Goal: Communication & Community: Answer question/provide support

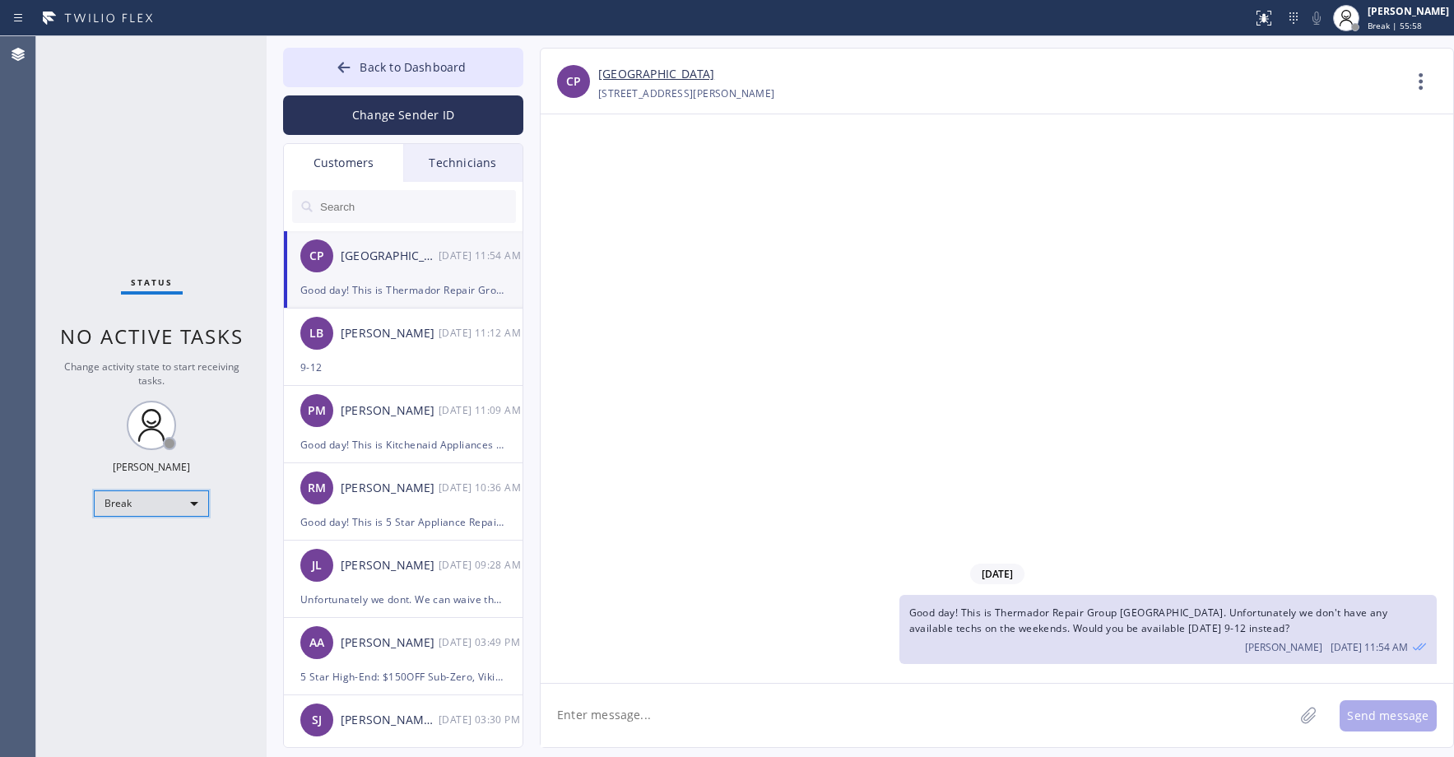
click at [129, 498] on div "Break" at bounding box center [151, 504] width 115 height 26
click at [135, 562] on li "Unavailable" at bounding box center [151, 568] width 112 height 20
click at [388, 63] on span "Back to Dashboard" at bounding box center [413, 67] width 106 height 16
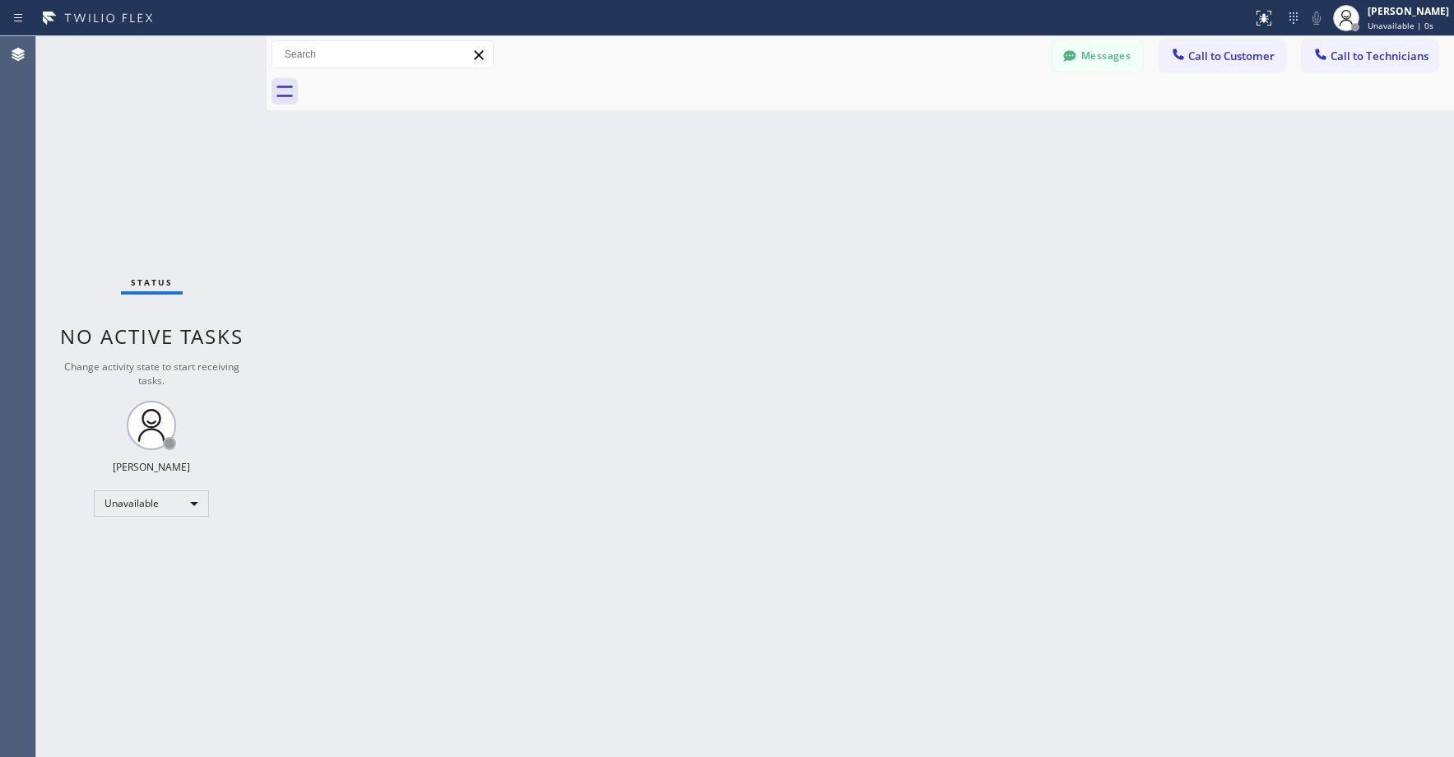
click at [156, 166] on div "Status No active tasks Change activity state to start receiving tasks. [PERSON_…" at bounding box center [151, 396] width 230 height 721
click at [115, 107] on div "Status No active tasks Change activity state to start receiving tasks. [PERSON_…" at bounding box center [151, 396] width 230 height 721
click at [105, 133] on div "Status No active tasks Change activity state to start receiving tasks. [PERSON_…" at bounding box center [151, 396] width 230 height 721
click at [142, 192] on div "Status No active tasks Change activity state to start receiving tasks. [PERSON_…" at bounding box center [151, 396] width 230 height 721
click at [132, 116] on div "Status No active tasks Change activity state to start receiving tasks. [PERSON_…" at bounding box center [151, 396] width 230 height 721
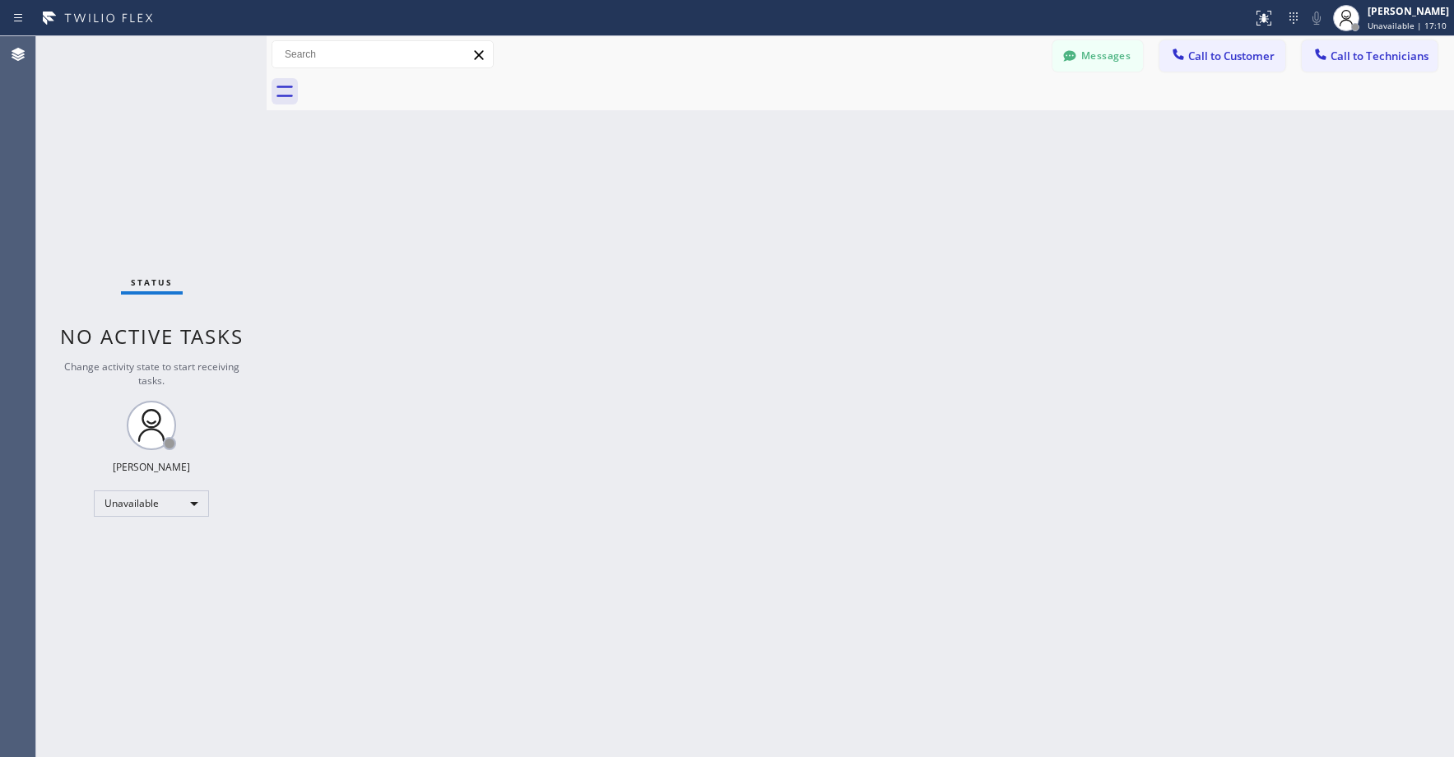
click at [112, 124] on div "Status No active tasks Change activity state to start receiving tasks. [PERSON_…" at bounding box center [151, 396] width 230 height 721
click at [1126, 54] on button "Messages" at bounding box center [1098, 55] width 91 height 31
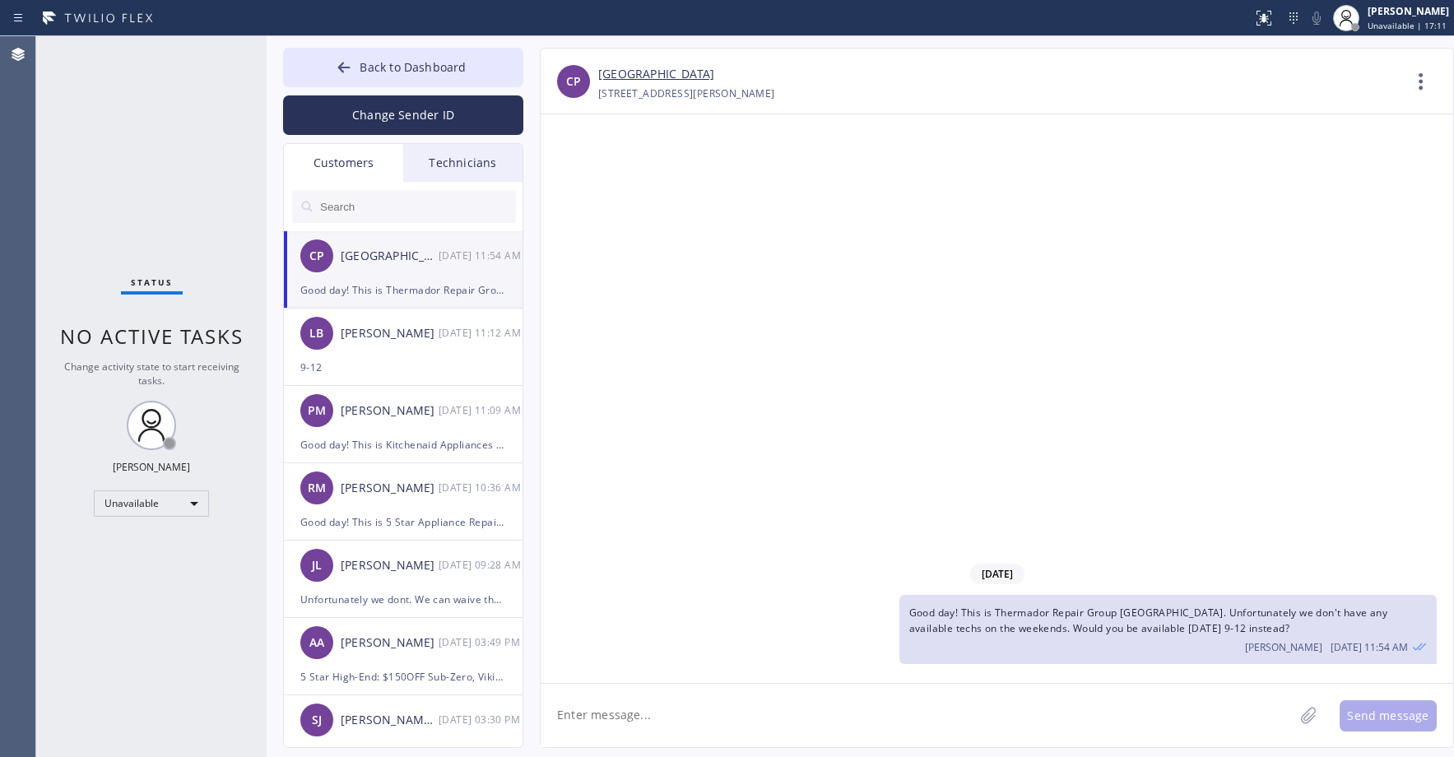
click at [390, 203] on input "text" at bounding box center [418, 206] width 198 height 33
paste input "2DQ5KL"
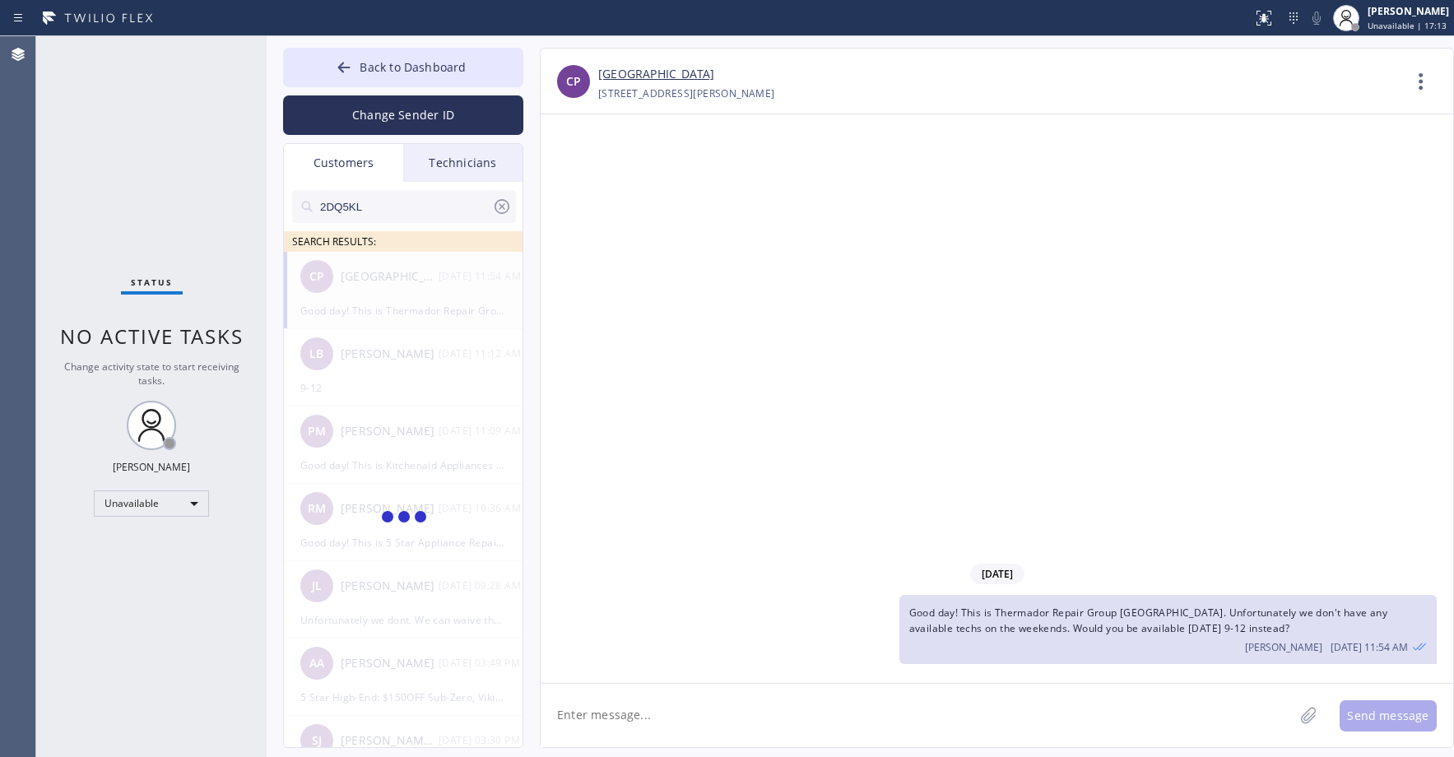
type input "2DQ5KL"
click at [145, 216] on div "Status No active tasks Change activity state to start receiving tasks. [PERSON_…" at bounding box center [151, 396] width 230 height 721
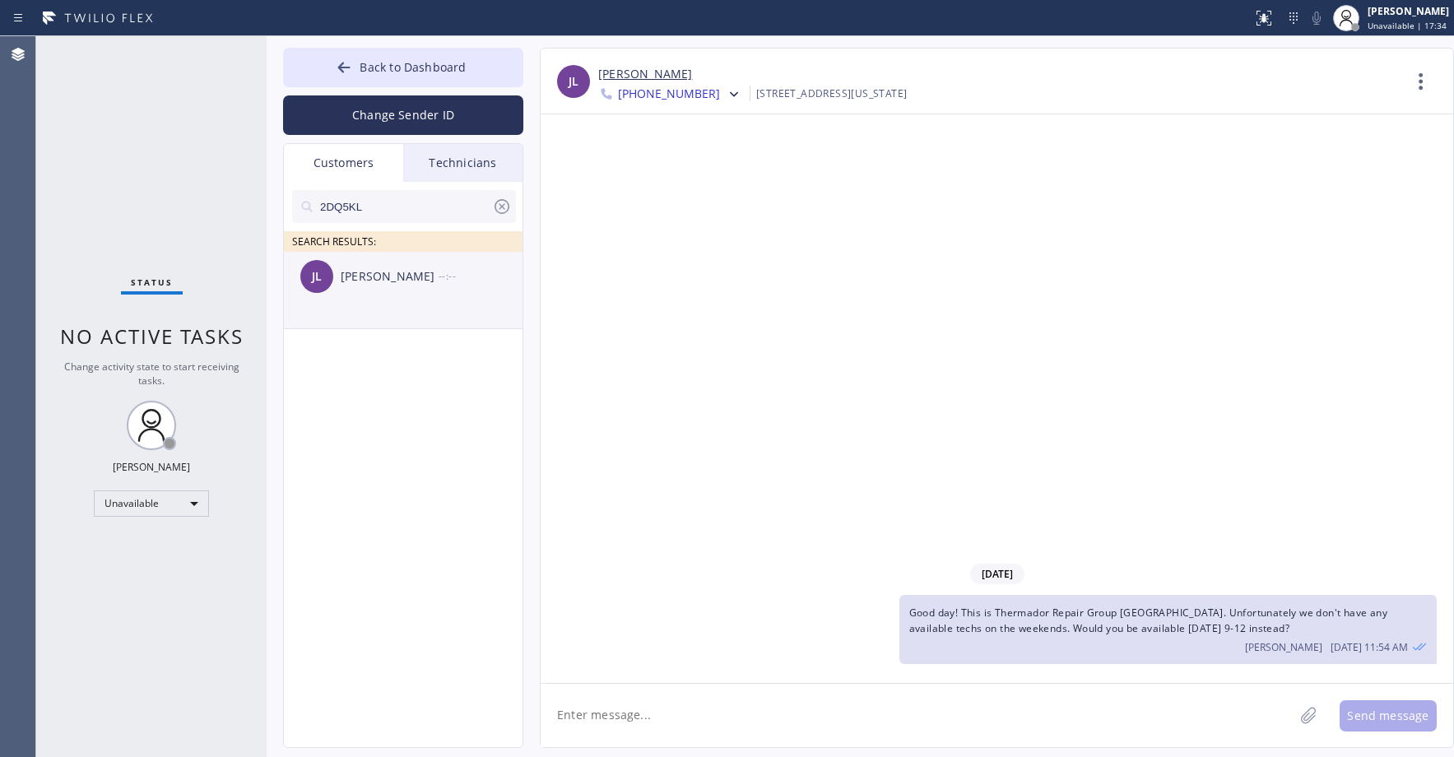
click at [439, 296] on div "[PERSON_NAME] [PERSON_NAME] --:--" at bounding box center [404, 276] width 240 height 49
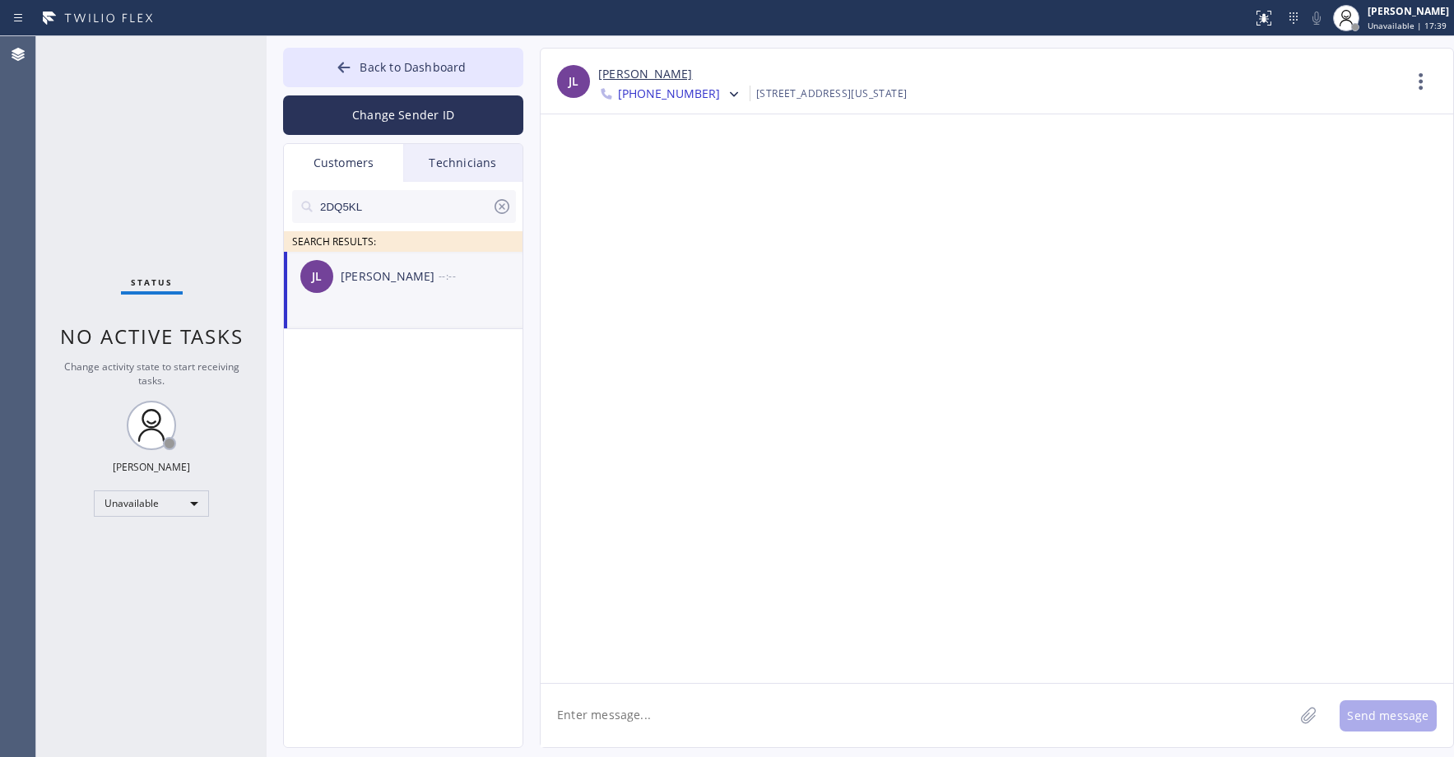
click at [620, 726] on textarea at bounding box center [917, 715] width 753 height 63
paste textarea "5 Star Appliance Repair"
type textarea "Good day! This is 5 Star Appliance Repair. Unfortunately our tech cant make it …"
click at [1387, 711] on button "Send message" at bounding box center [1388, 715] width 97 height 31
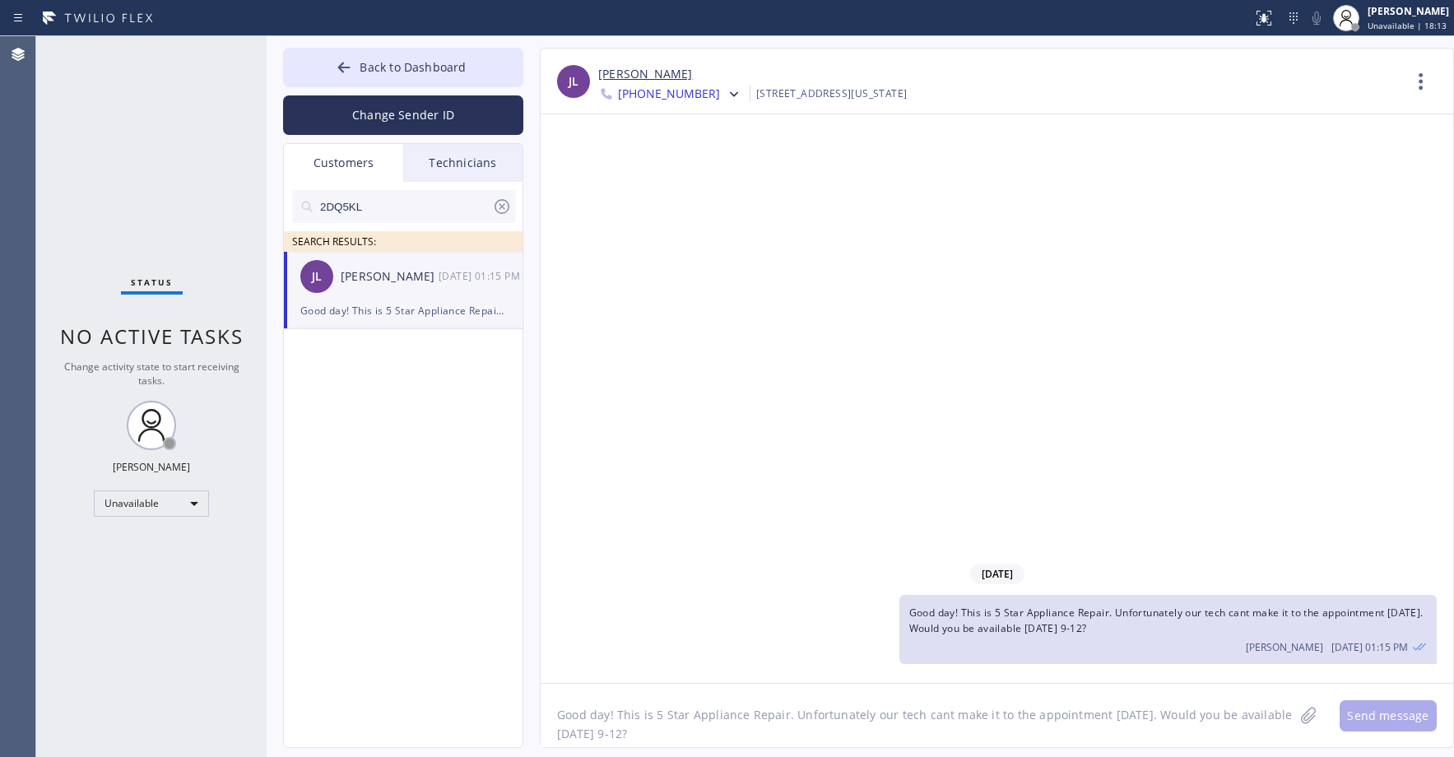
drag, startPoint x: 1116, startPoint y: 631, endPoint x: 911, endPoint y: 620, distance: 205.2
click at [911, 620] on div "Good day! This is 5 Star Appliance Repair. Unfortunately our tech cant make it …" at bounding box center [1168, 629] width 537 height 69
copy span "Good day! This is 5 Star Appliance Repair. Unfortunately our tech cant make it …"
click at [720, 95] on div at bounding box center [732, 96] width 24 height 20
click at [680, 214] on div "[PHONE_NUMBER]" at bounding box center [692, 207] width 189 height 38
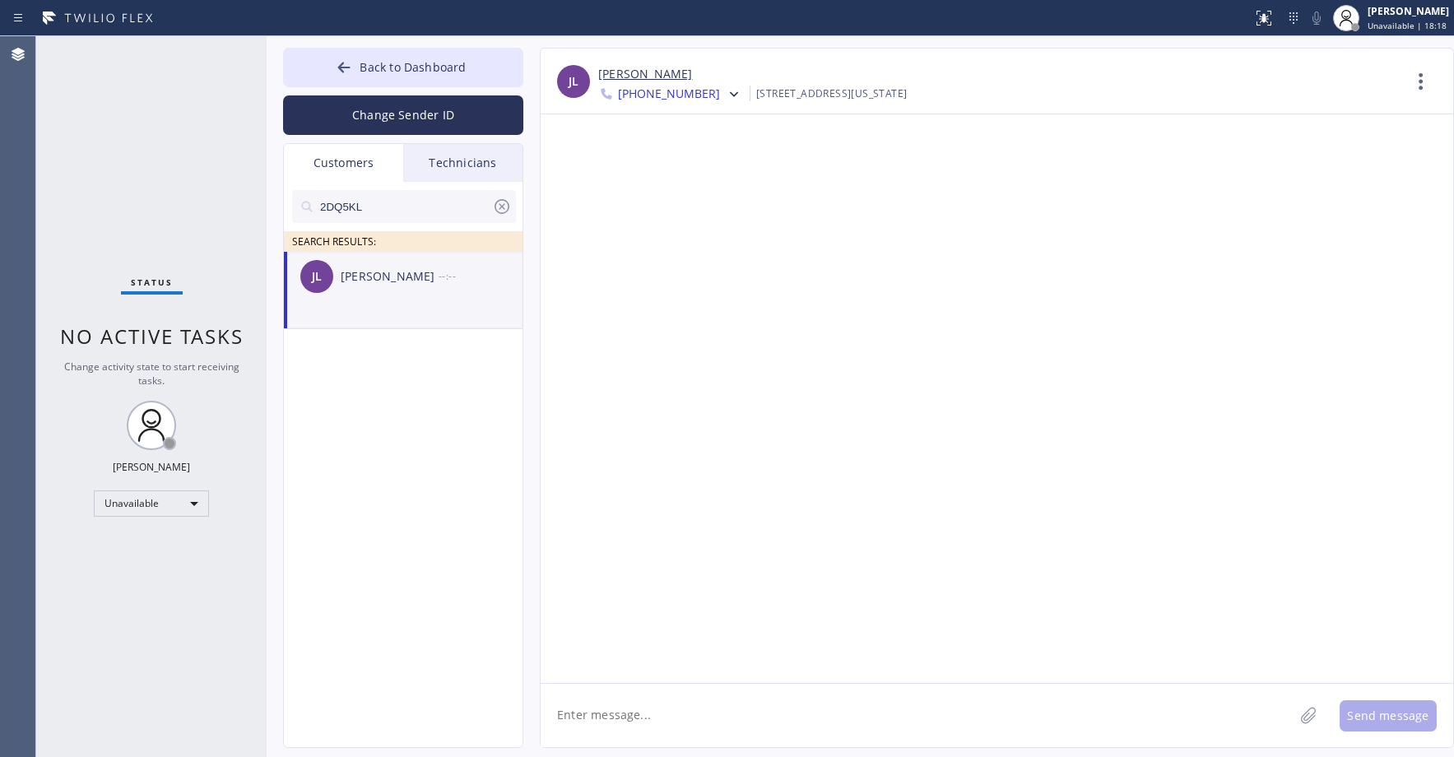
click at [643, 714] on textarea at bounding box center [917, 715] width 753 height 63
paste textarea "Good day! This is 5 Star Appliance Repair. Unfortunately our tech cant make it …"
type textarea "Good day! This is 5 Star Appliance Repair. Unfortunately our tech cant make it …"
drag, startPoint x: 1386, startPoint y: 724, endPoint x: 1261, endPoint y: 703, distance: 126.8
click at [1384, 724] on button "Send message" at bounding box center [1388, 715] width 97 height 31
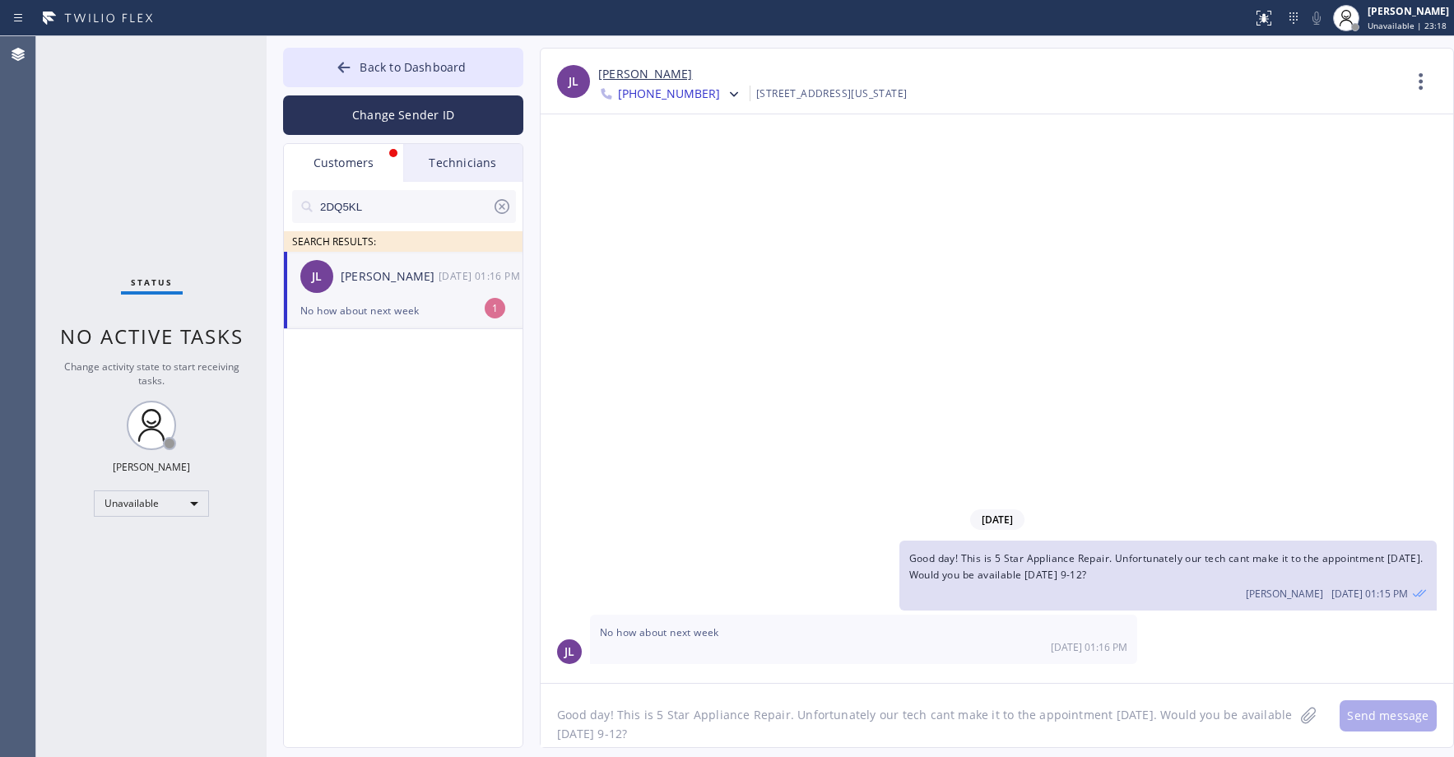
click at [681, 715] on textarea "Good day! This is 5 Star Appliance Repair. Unfortunately our tech cant make it …" at bounding box center [917, 715] width 753 height 63
click at [382, 300] on div "[PERSON_NAME] [PERSON_NAME] [DATE] 01:16 PM" at bounding box center [404, 276] width 240 height 49
click at [502, 207] on icon at bounding box center [502, 206] width 15 height 15
click at [353, 208] on input "text" at bounding box center [418, 206] width 198 height 33
paste input "JHI258-PI-PI-PI-REDO-REDO-REDO-REDO"
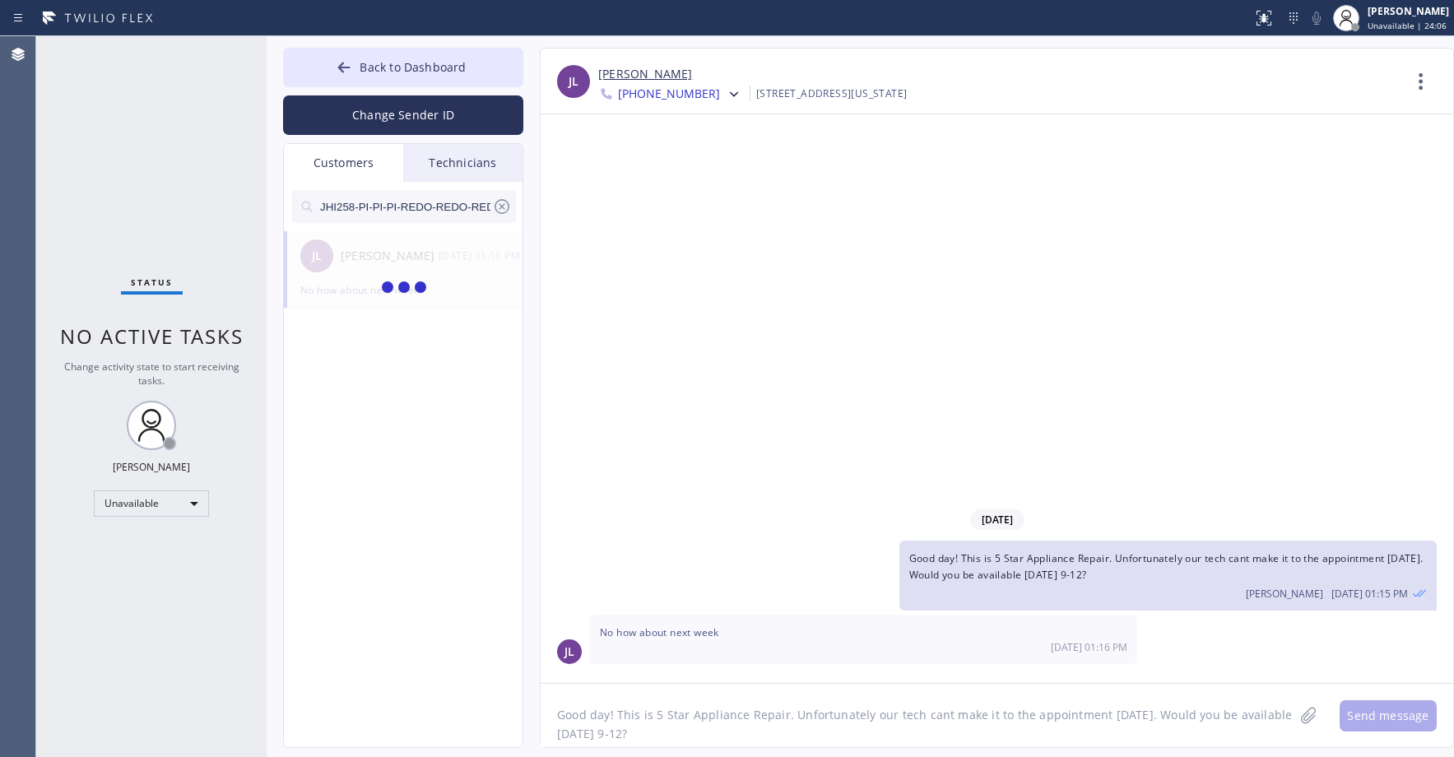
scroll to position [0, 48]
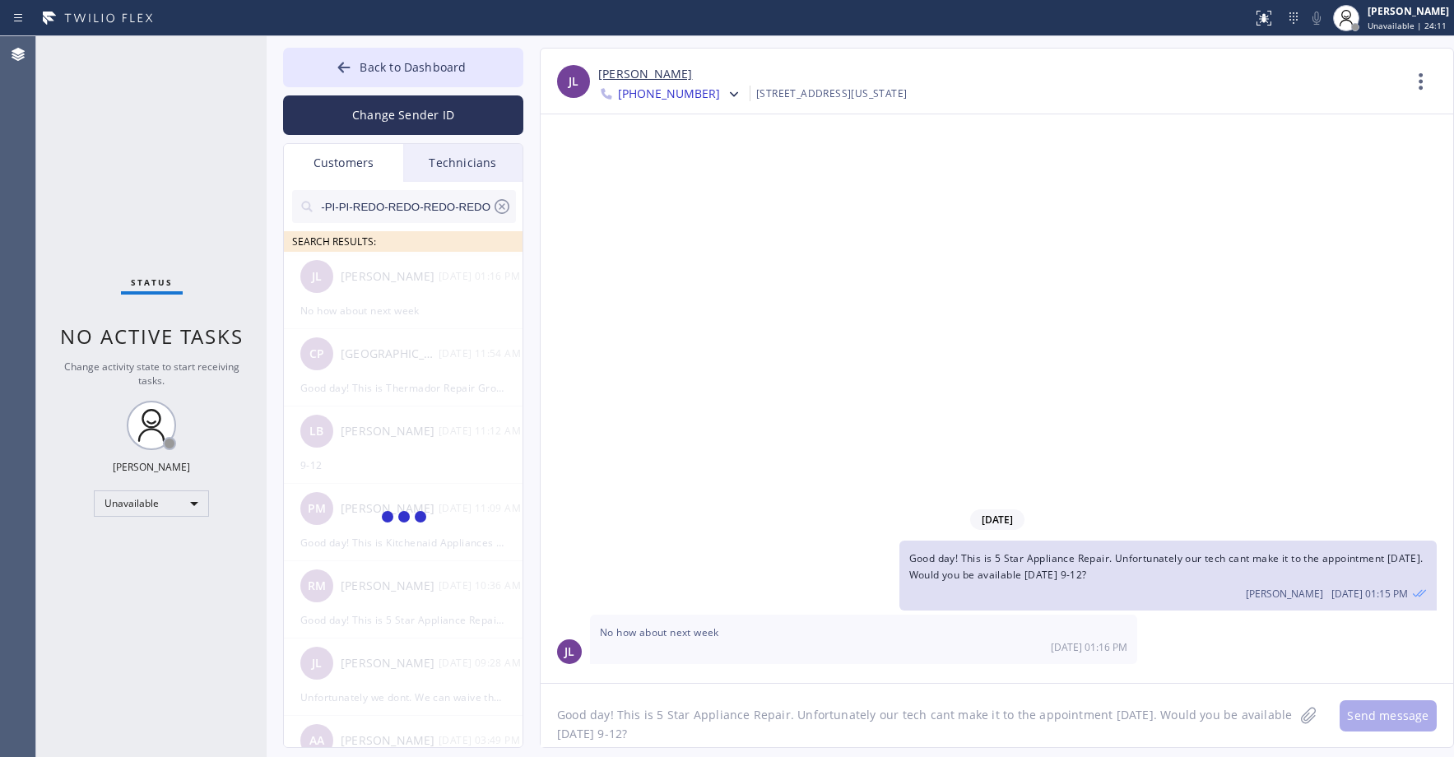
type input "JHI258-PI-PI-PI-REDO-REDO-REDO-REDO"
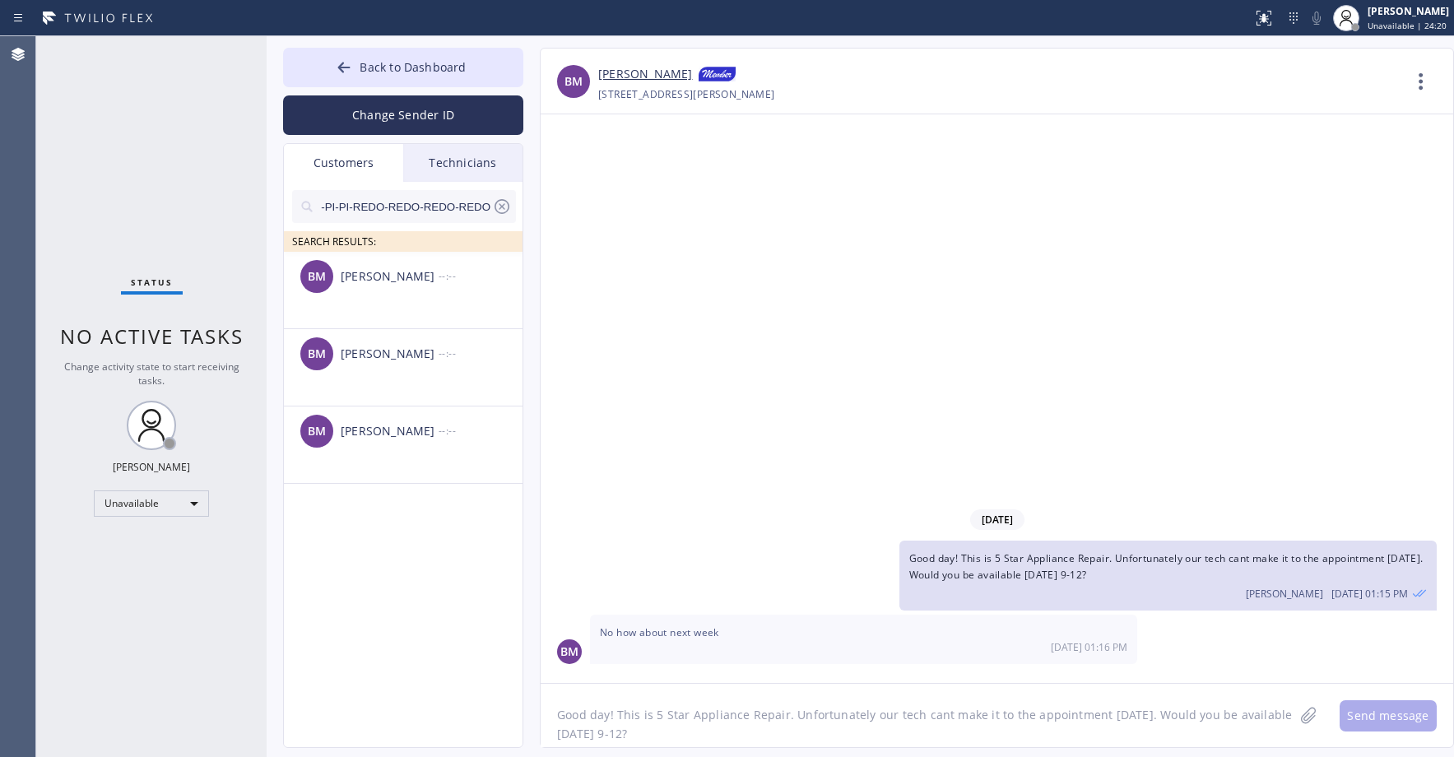
scroll to position [0, 0]
click at [435, 293] on div "BM [PERSON_NAME] --:--" at bounding box center [404, 276] width 240 height 49
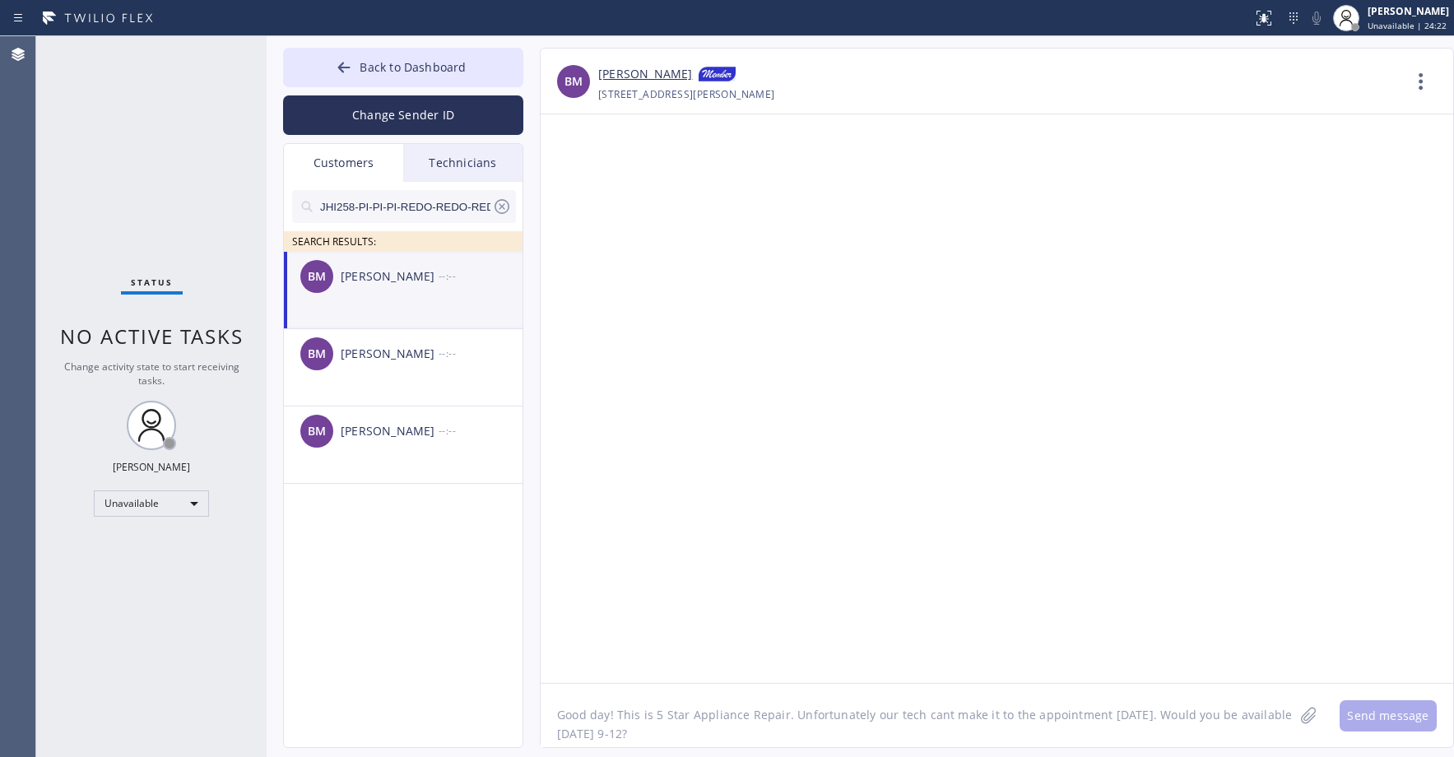
click at [650, 724] on textarea "Good day! This is 5 Star Appliance Repair. Unfortunately our tech cant make it …" at bounding box center [917, 715] width 753 height 63
paste textarea "Top Sub Zero Appliance Repair"
type textarea "Good day! This is Top Sub Zero Appliance Repair. The technician said he can be …"
click at [1379, 714] on button "Send message" at bounding box center [1388, 715] width 97 height 31
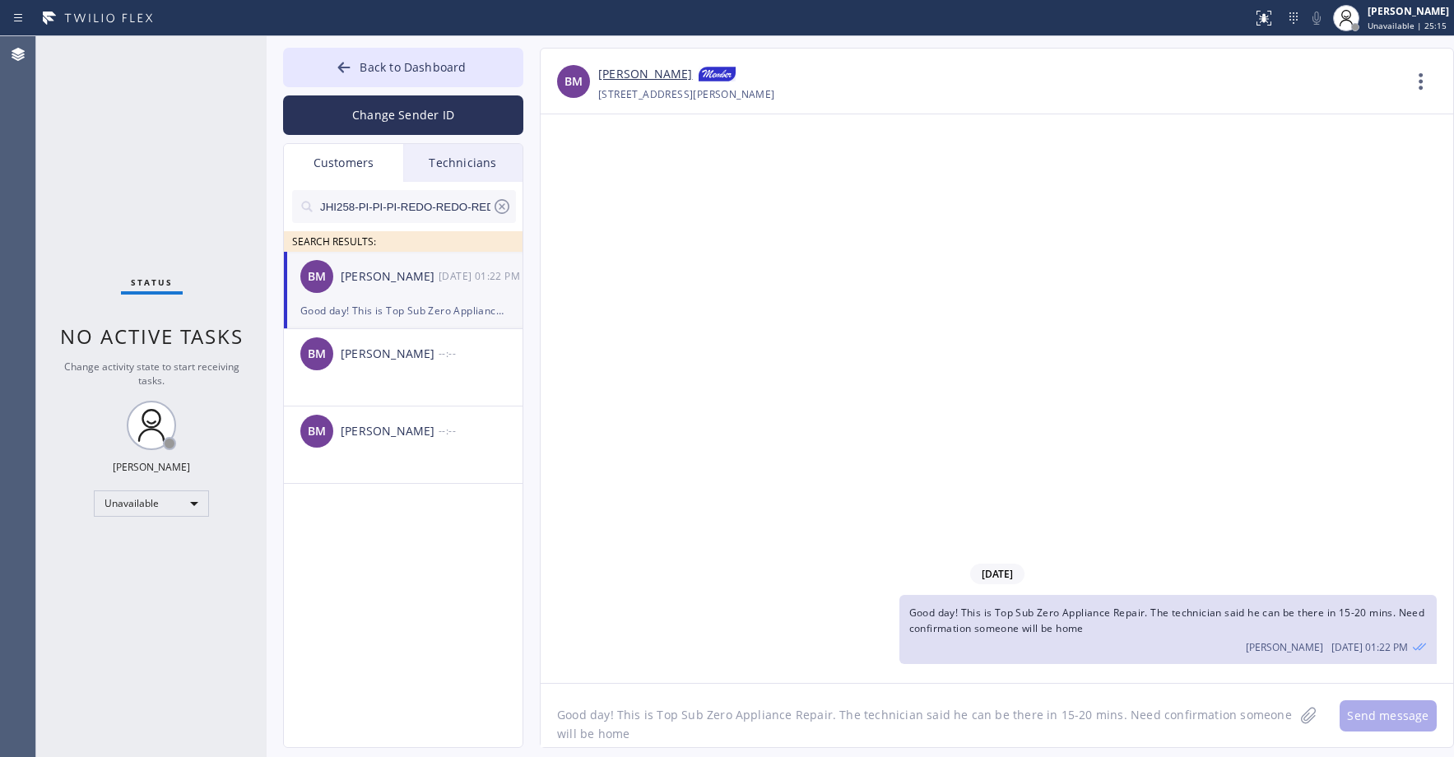
click at [501, 212] on icon at bounding box center [502, 207] width 20 height 20
click at [379, 66] on span "Back to Dashboard" at bounding box center [413, 67] width 106 height 16
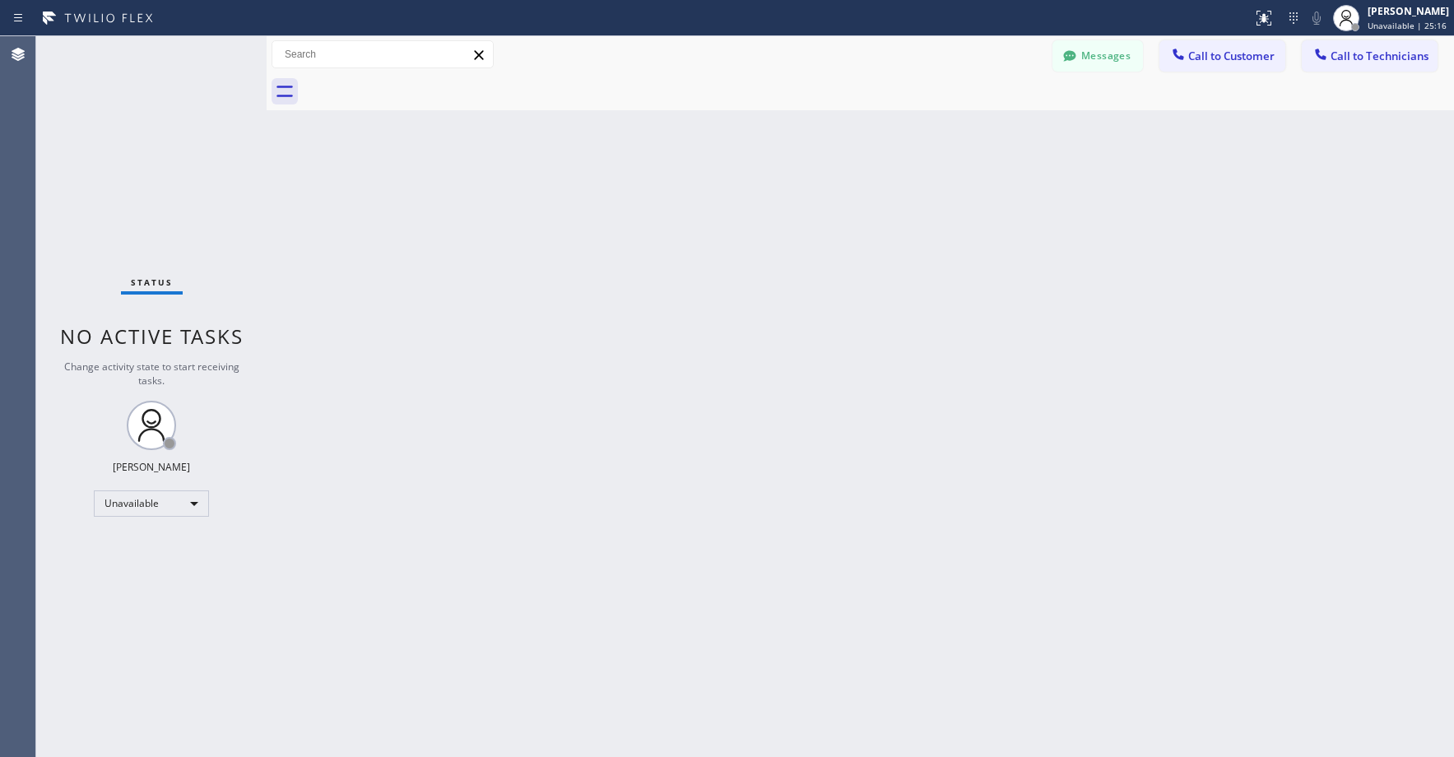
click at [142, 140] on div "Status No active tasks Change activity state to start receiving tasks. [PERSON_…" at bounding box center [151, 396] width 230 height 721
click at [165, 156] on div "Status No active tasks Change activity state to start receiving tasks. [PERSON_…" at bounding box center [151, 396] width 230 height 721
click at [1100, 57] on button "Messages" at bounding box center [1098, 55] width 91 height 31
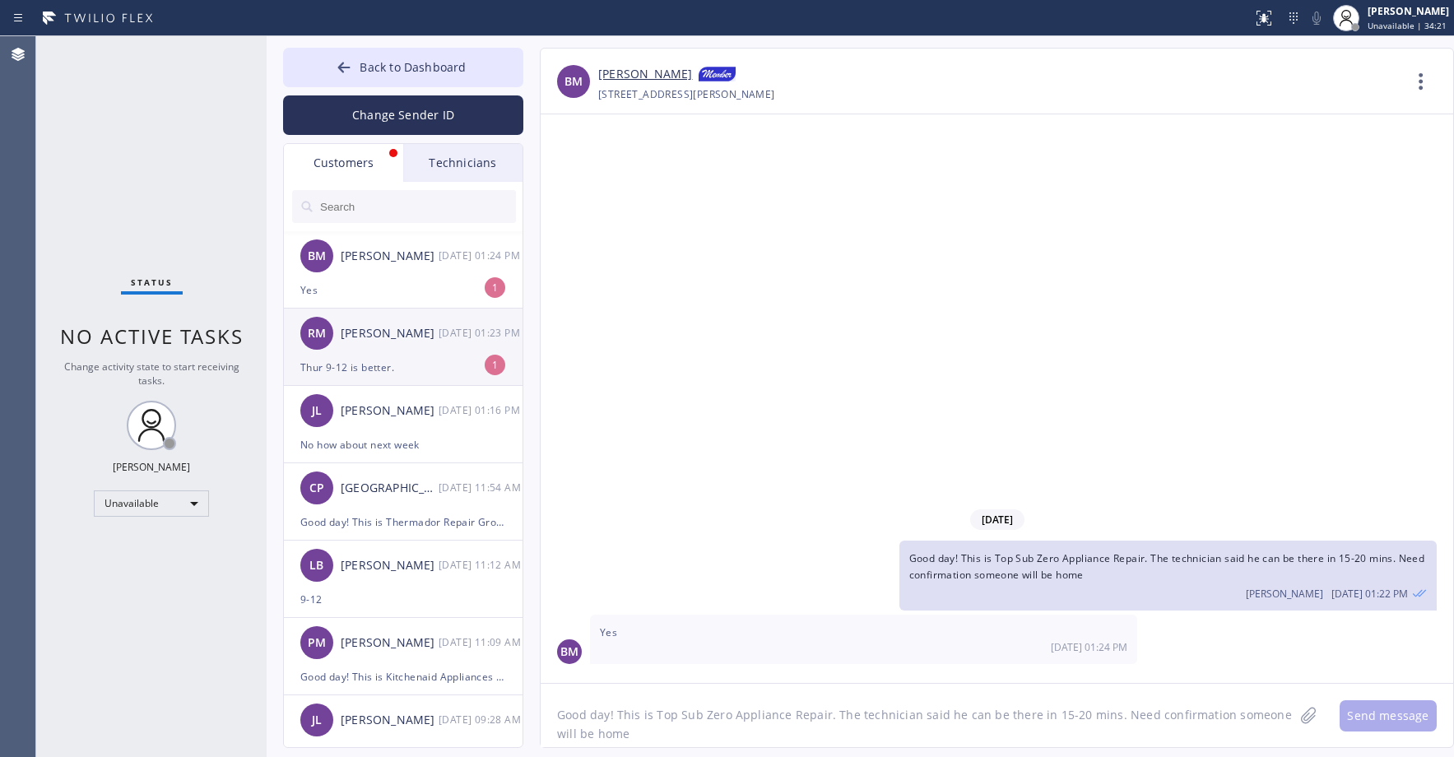
click at [407, 340] on div "[PERSON_NAME]" at bounding box center [390, 333] width 98 height 19
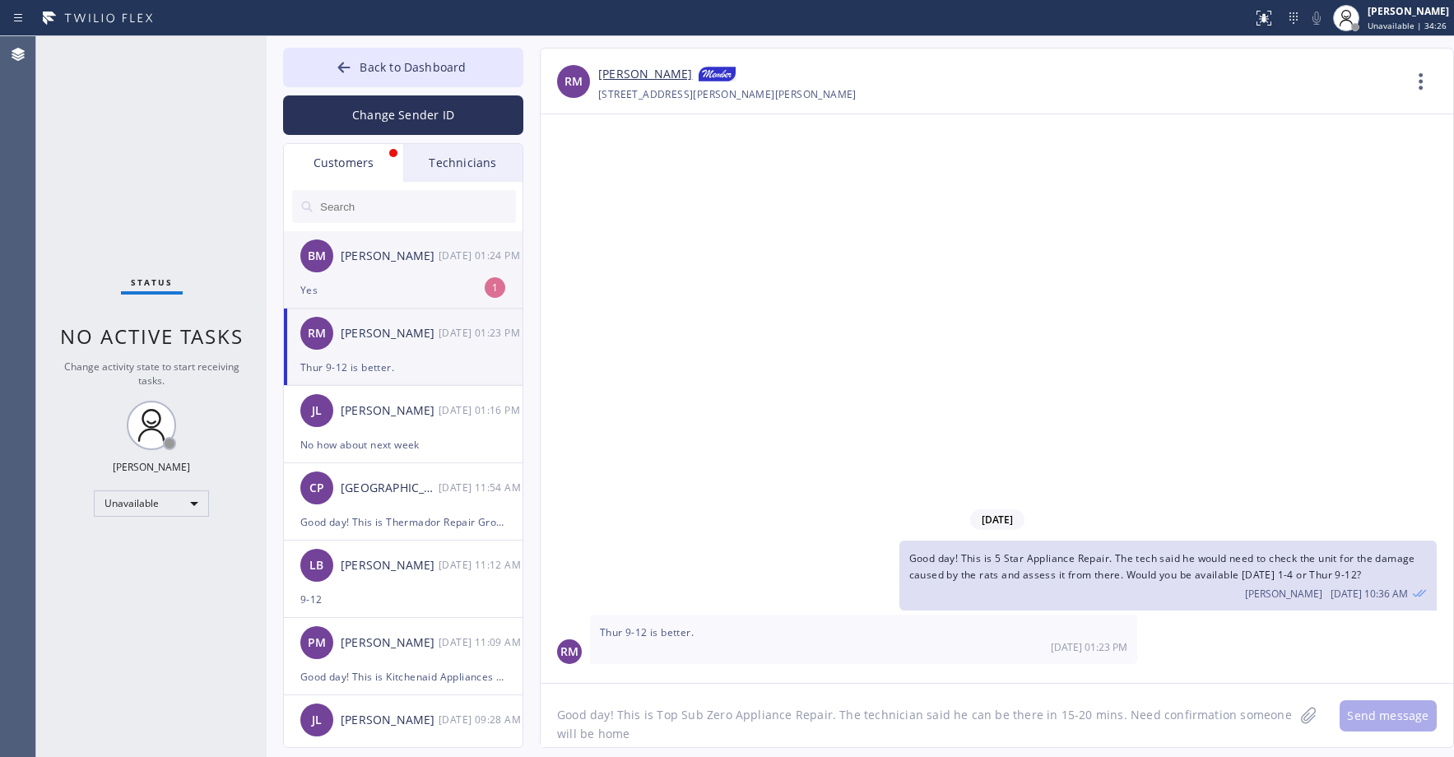
click at [396, 261] on div "[PERSON_NAME]" at bounding box center [390, 256] width 98 height 19
click at [435, 344] on div "RM [PERSON_NAME] [DATE] 01:23 PM" at bounding box center [404, 333] width 240 height 49
click at [450, 344] on div "RM [PERSON_NAME] [DATE] 01:23 PM" at bounding box center [404, 333] width 240 height 49
click at [642, 69] on link "[PERSON_NAME]" at bounding box center [645, 75] width 94 height 20
click at [409, 432] on div "[PERSON_NAME] [PERSON_NAME] [DATE] 01:16 PM" at bounding box center [404, 410] width 240 height 49
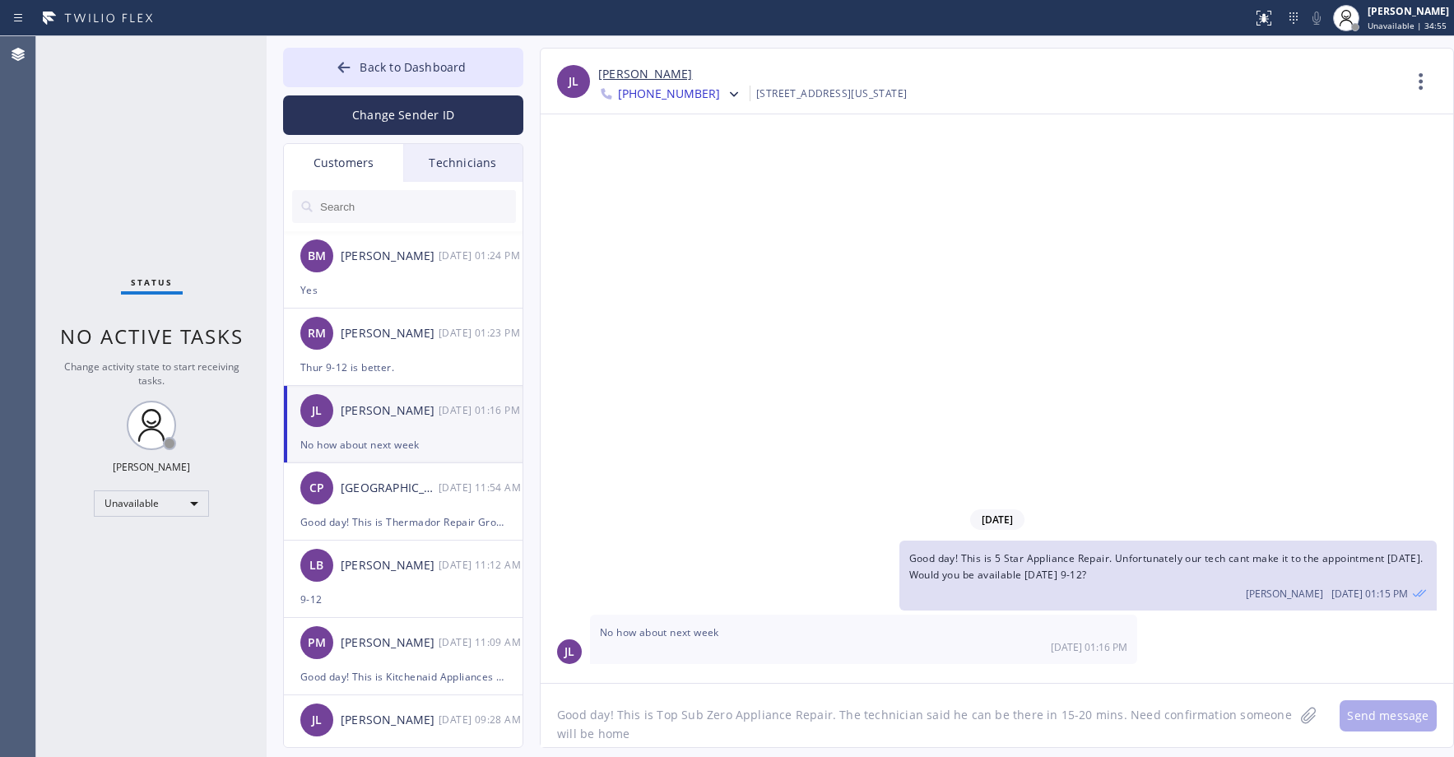
click at [664, 711] on textarea "Good day! This is Top Sub Zero Appliance Repair. The technician said he can be …" at bounding box center [917, 715] width 753 height 63
type textarea "w"
type textarea "We can do wed 9-12"
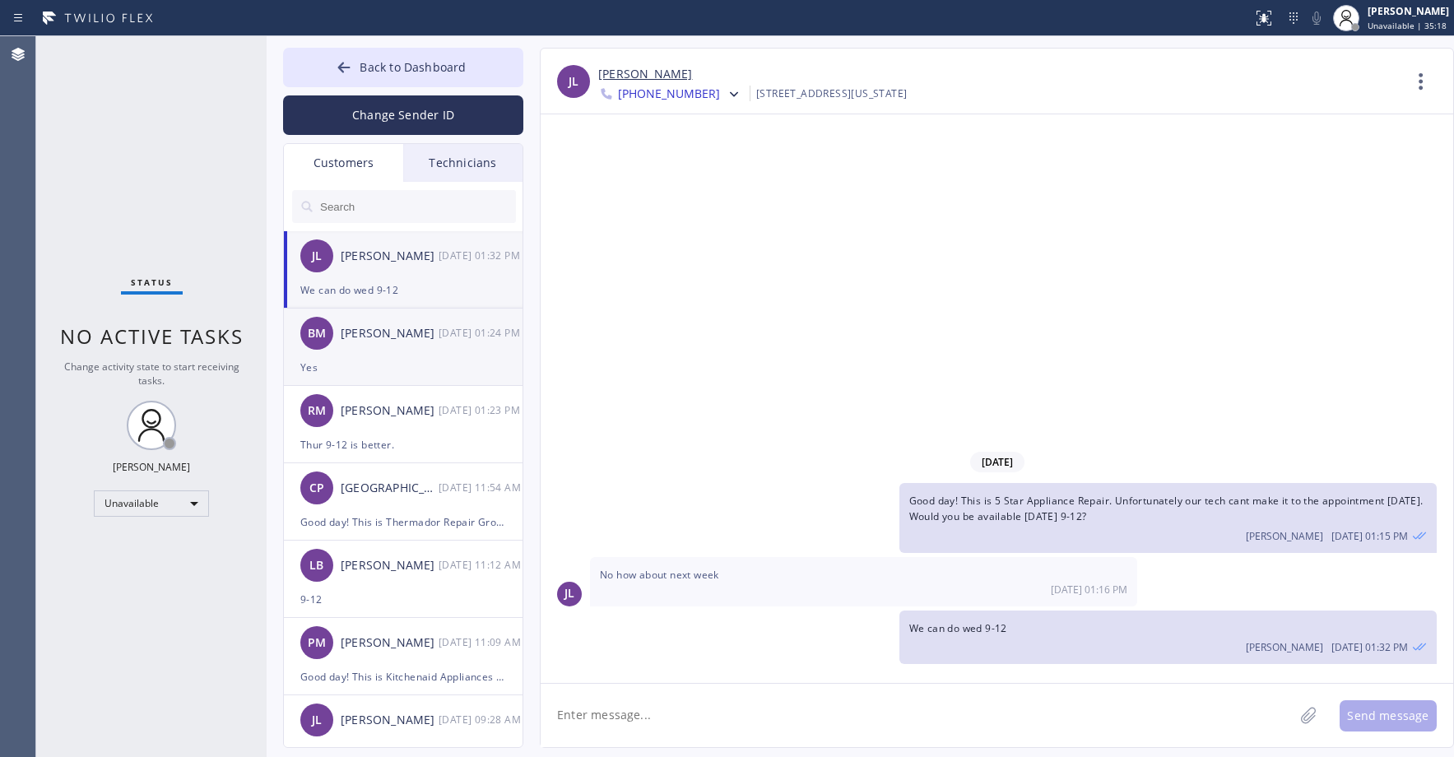
click at [403, 355] on div "BM [PERSON_NAME] [DATE] 01:24 PM" at bounding box center [404, 333] width 240 height 49
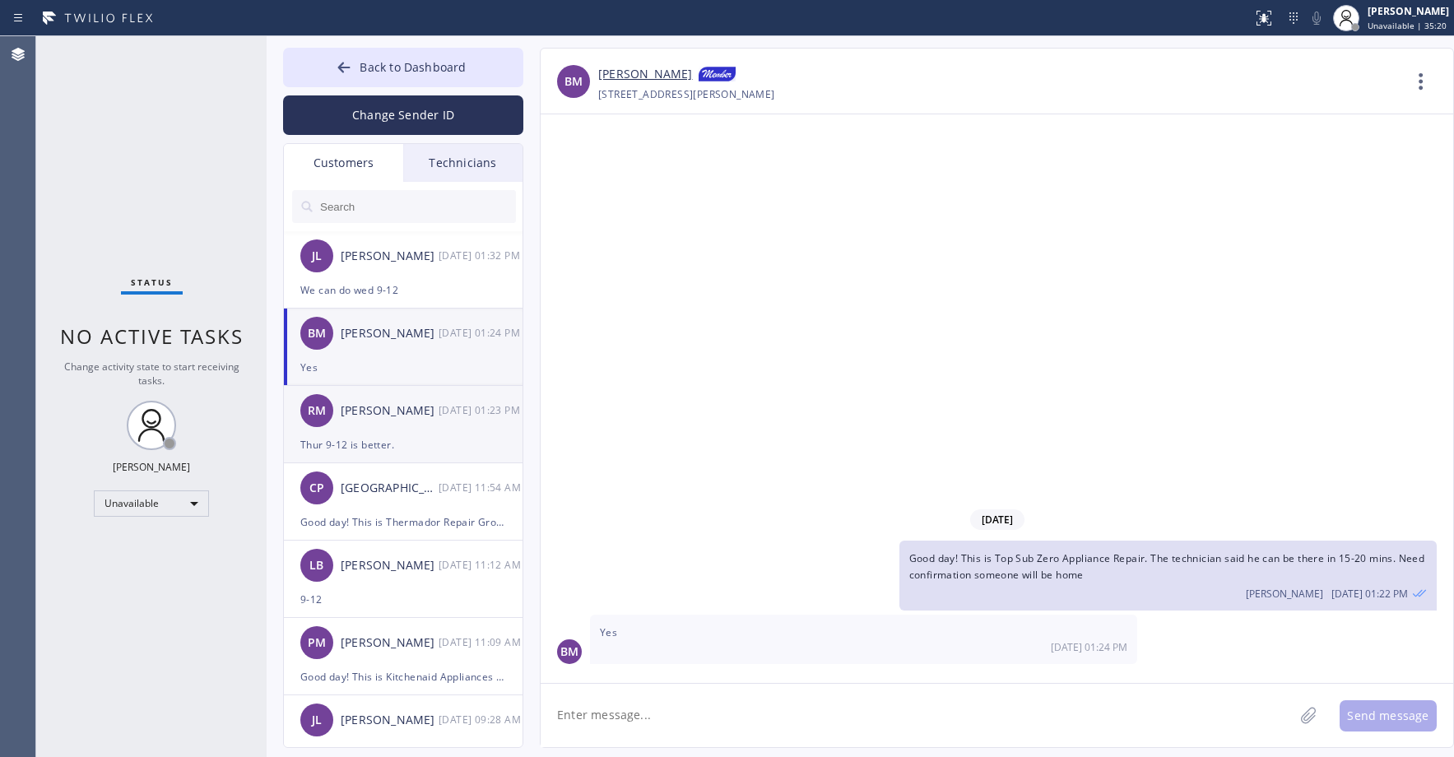
click at [404, 422] on div "RM [PERSON_NAME] [DATE] 01:23 PM" at bounding box center [404, 410] width 240 height 49
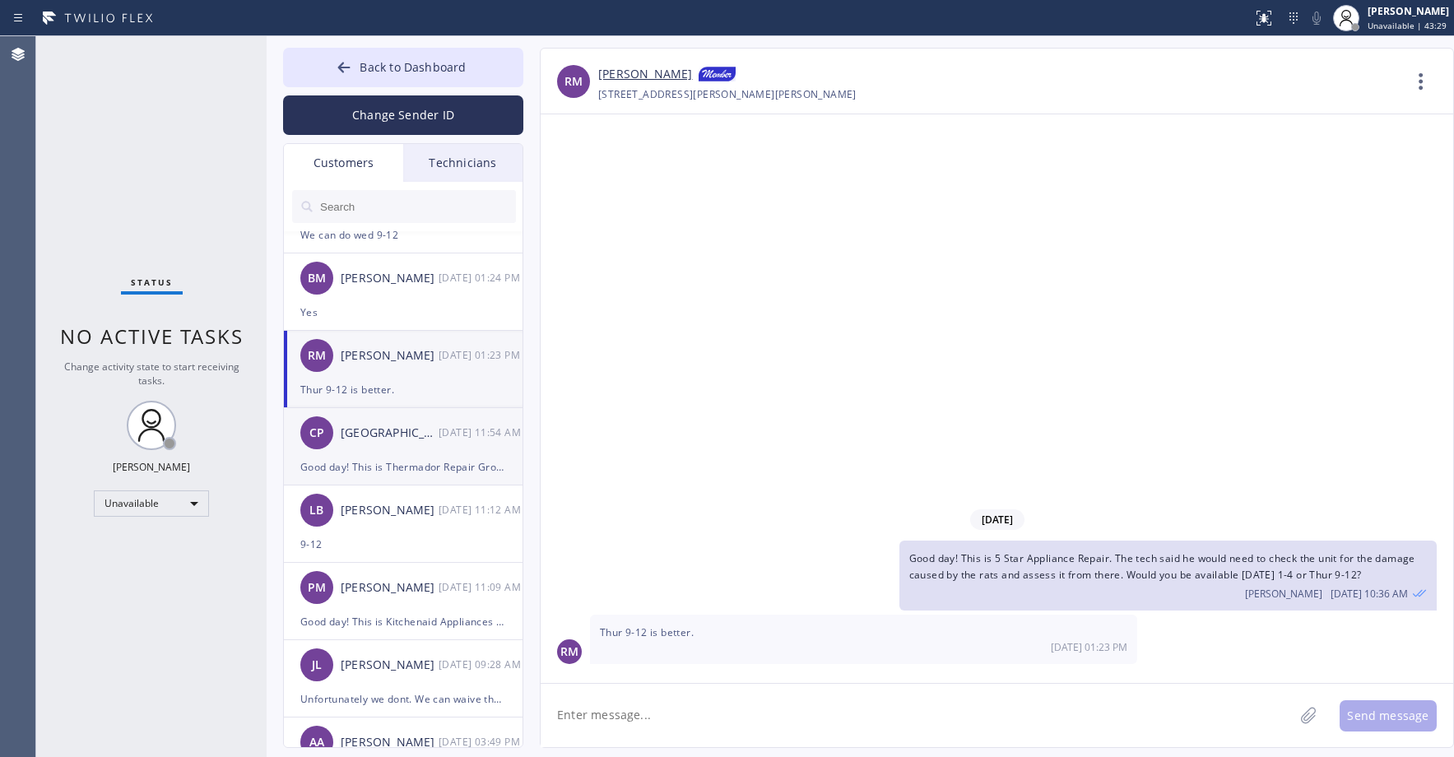
click at [413, 451] on div "CP [GEOGRAPHIC_DATA] [DATE] 11:54 AM" at bounding box center [404, 432] width 240 height 49
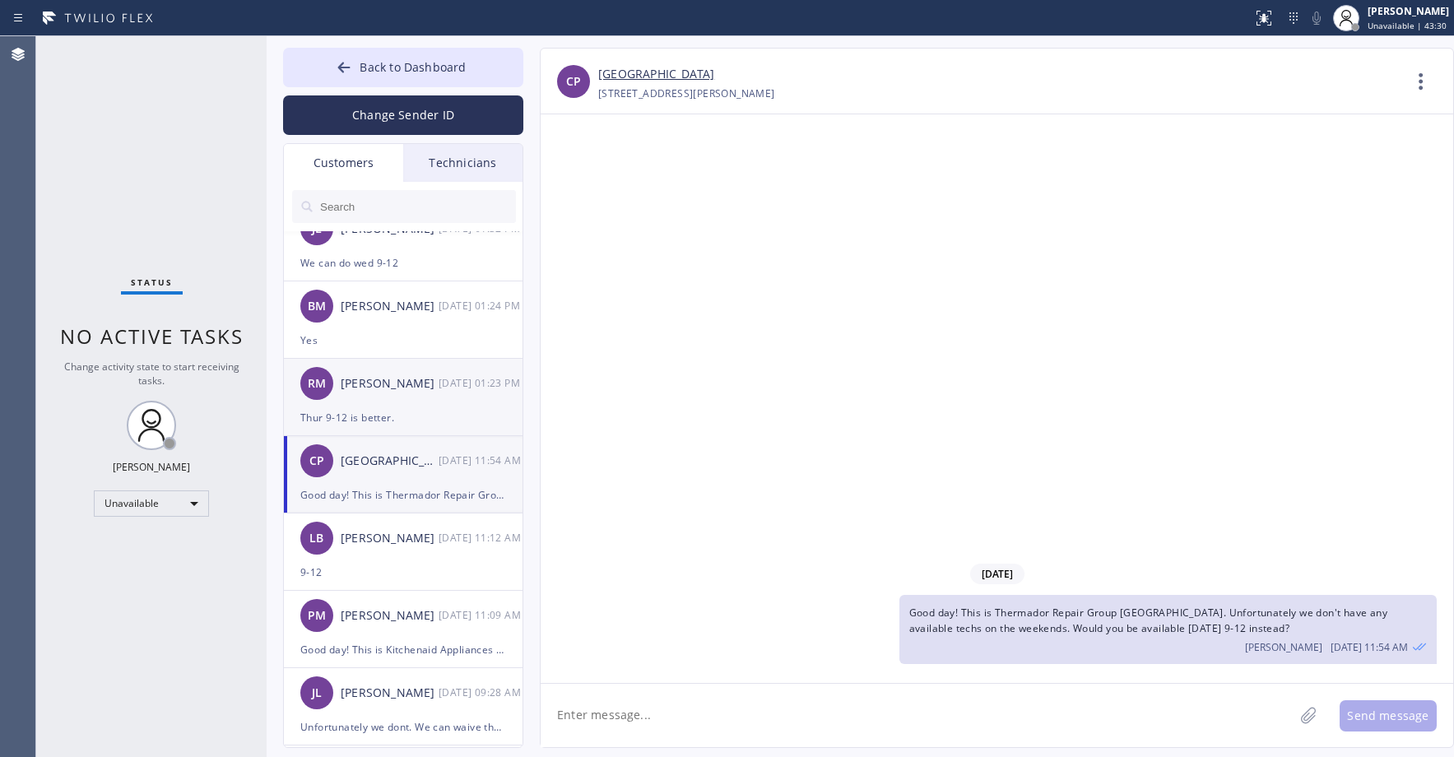
scroll to position [0, 0]
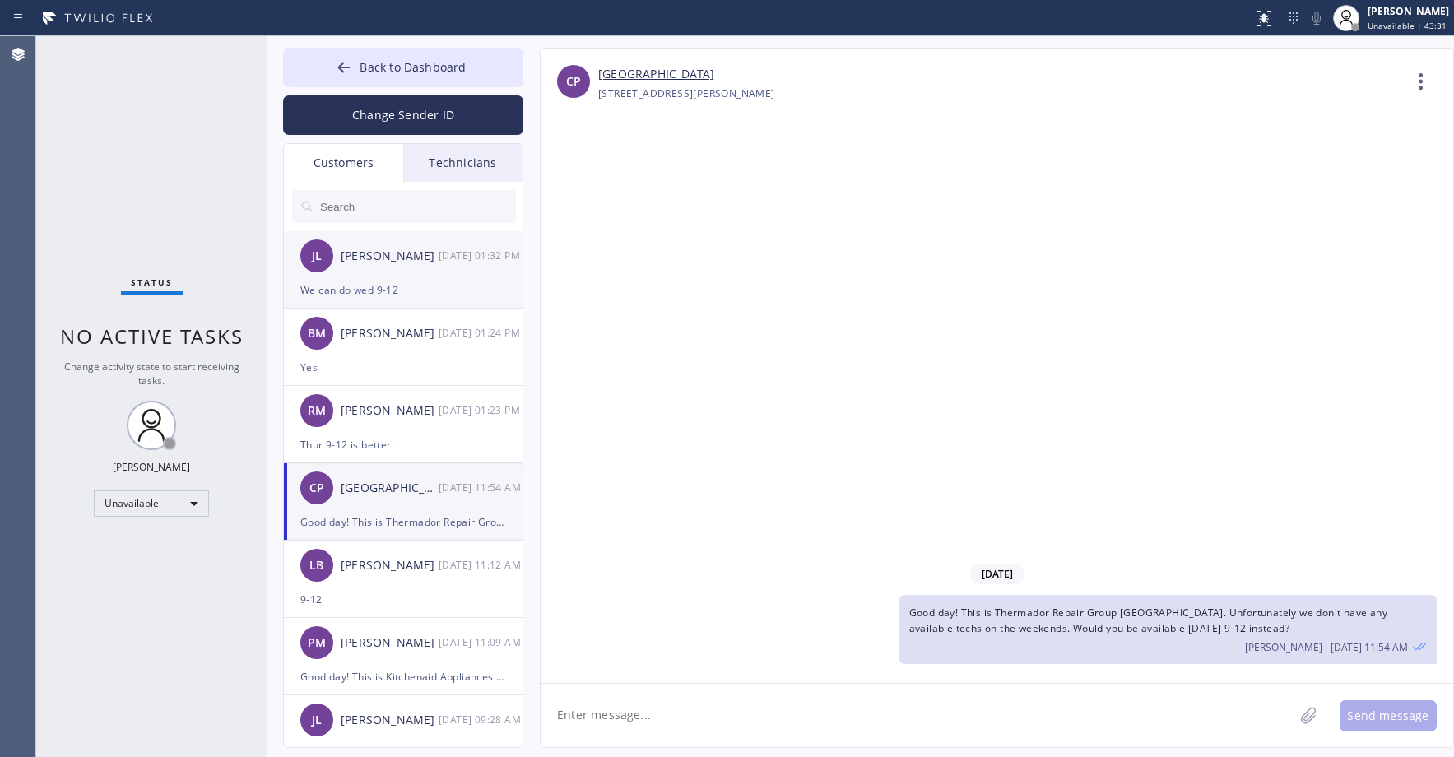
click at [458, 276] on div "[PERSON_NAME] [PERSON_NAME] [DATE] 01:32 PM" at bounding box center [404, 255] width 240 height 49
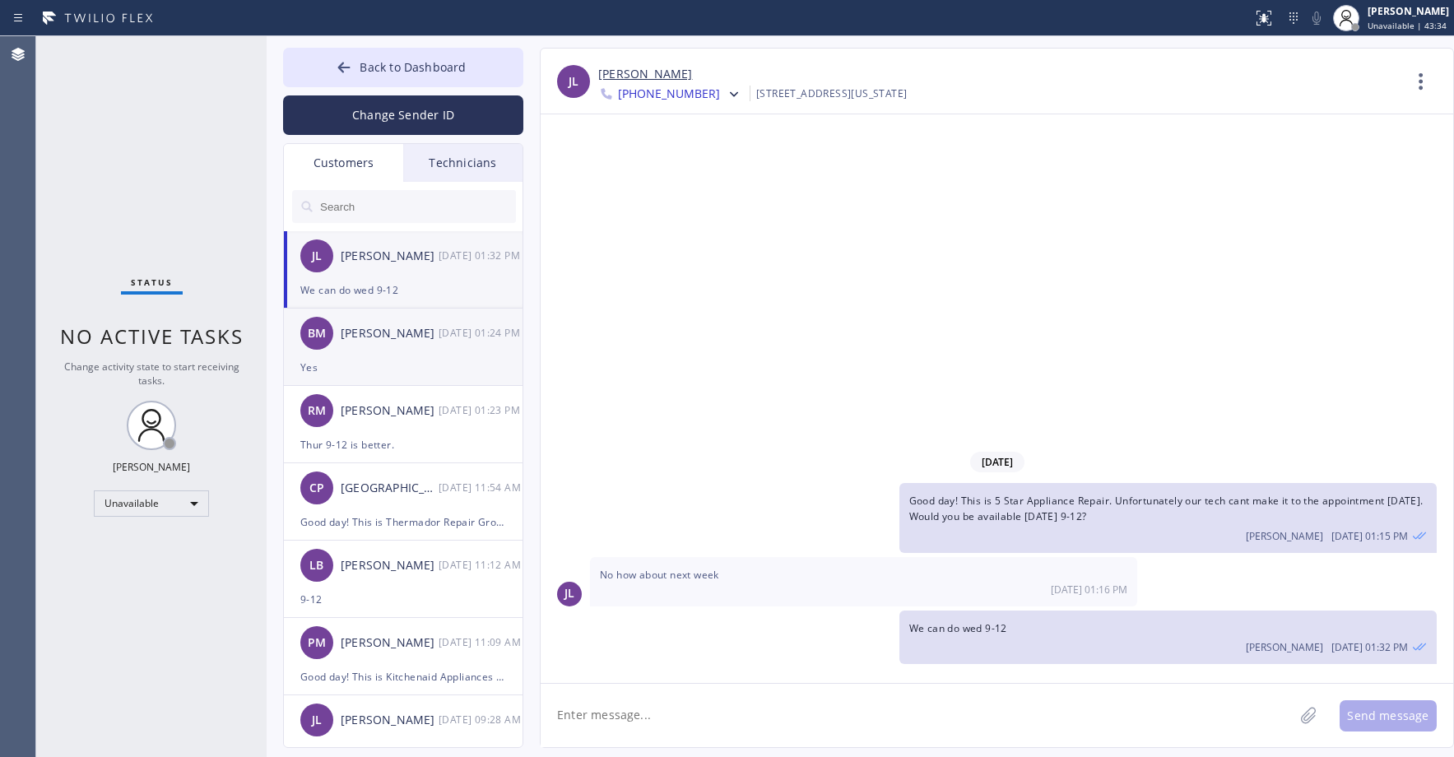
click at [430, 353] on div "BM [PERSON_NAME] [DATE] 01:24 PM" at bounding box center [404, 333] width 240 height 49
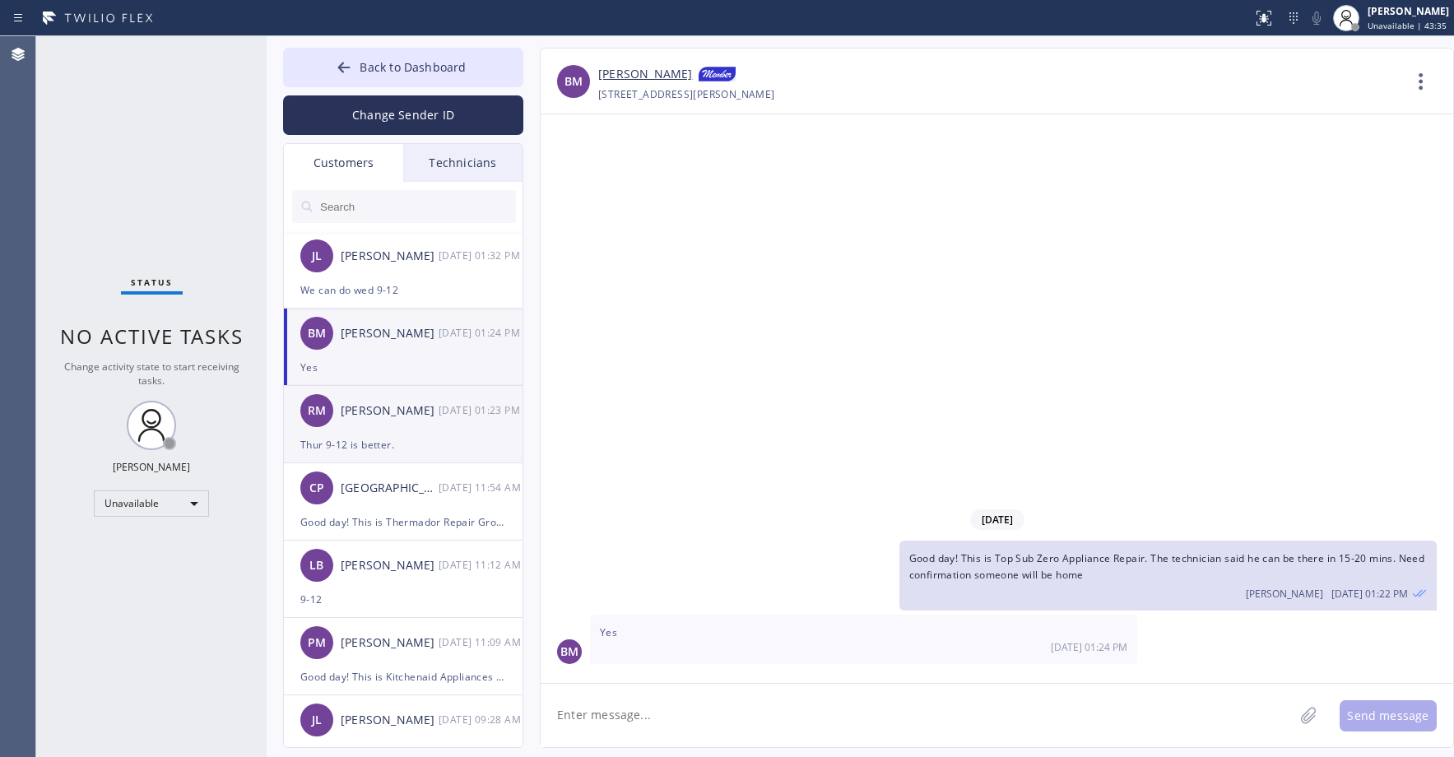
click at [452, 412] on div "[DATE] 01:23 PM" at bounding box center [482, 410] width 86 height 19
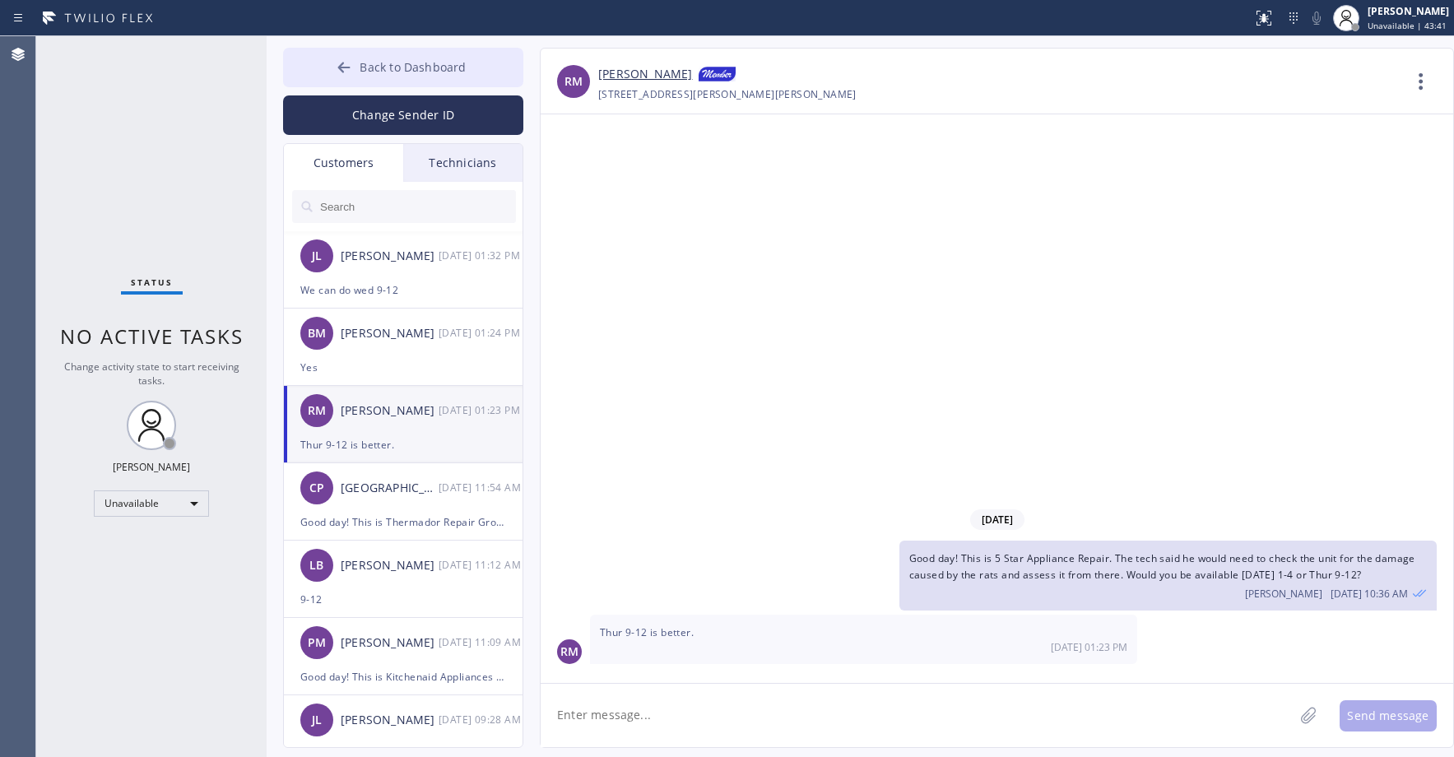
click at [407, 63] on span "Back to Dashboard" at bounding box center [413, 67] width 106 height 16
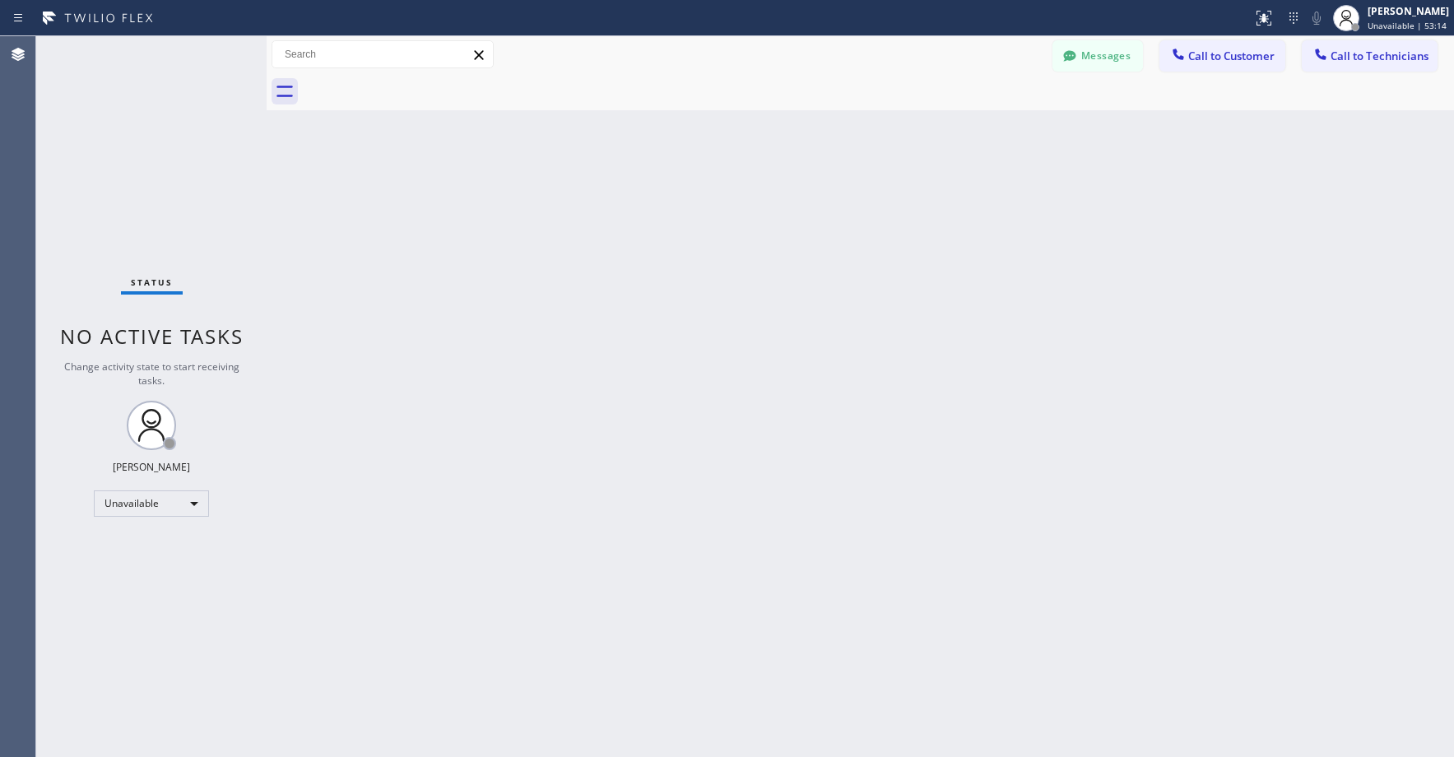
click at [127, 113] on div "Status No active tasks Change activity state to start receiving tasks. [PERSON_…" at bounding box center [151, 396] width 230 height 721
click at [135, 198] on div "Status No active tasks Change activity state to start receiving tasks. [PERSON_…" at bounding box center [151, 396] width 230 height 721
click at [152, 143] on div "Status No active tasks Change activity state to start receiving tasks. [PERSON_…" at bounding box center [151, 396] width 230 height 721
click at [164, 130] on div "Status No active tasks Change activity state to start receiving tasks. [PERSON_…" at bounding box center [151, 396] width 230 height 721
click at [162, 208] on div "Status No active tasks Change activity state to start receiving tasks. [PERSON_…" at bounding box center [151, 396] width 230 height 721
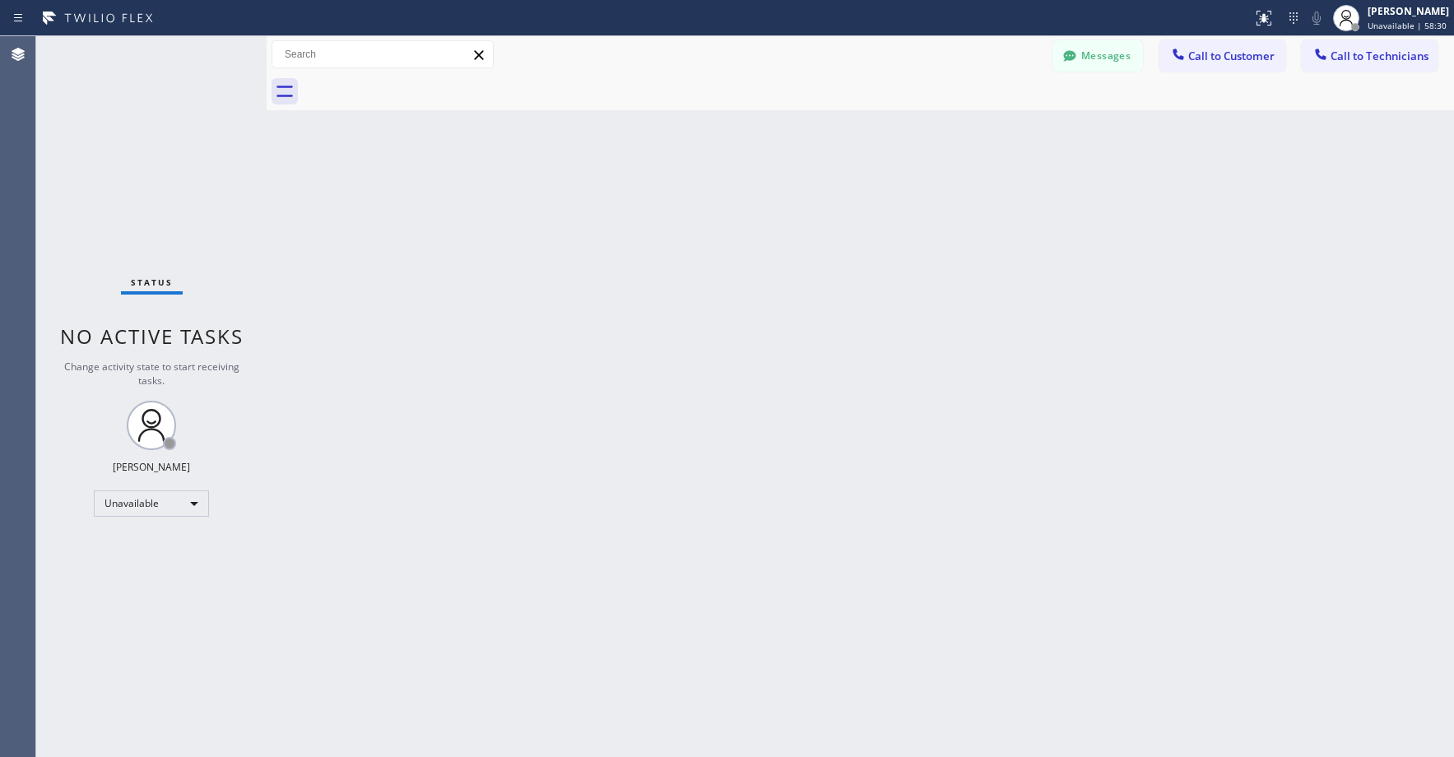
click at [165, 165] on div "Status No active tasks Change activity state to start receiving tasks. [PERSON_…" at bounding box center [151, 396] width 230 height 721
click at [123, 160] on div "Status No active tasks Change activity state to start receiving tasks. [PERSON_…" at bounding box center [151, 396] width 230 height 721
click at [151, 218] on div "Status No active tasks Change activity state to start receiving tasks. [PERSON_…" at bounding box center [151, 396] width 230 height 721
click at [138, 180] on div "Status No active tasks Change activity state to start receiving tasks. [PERSON_…" at bounding box center [151, 396] width 230 height 721
click at [158, 166] on div "Status No active tasks Change activity state to start receiving tasks. [PERSON_…" at bounding box center [151, 396] width 230 height 721
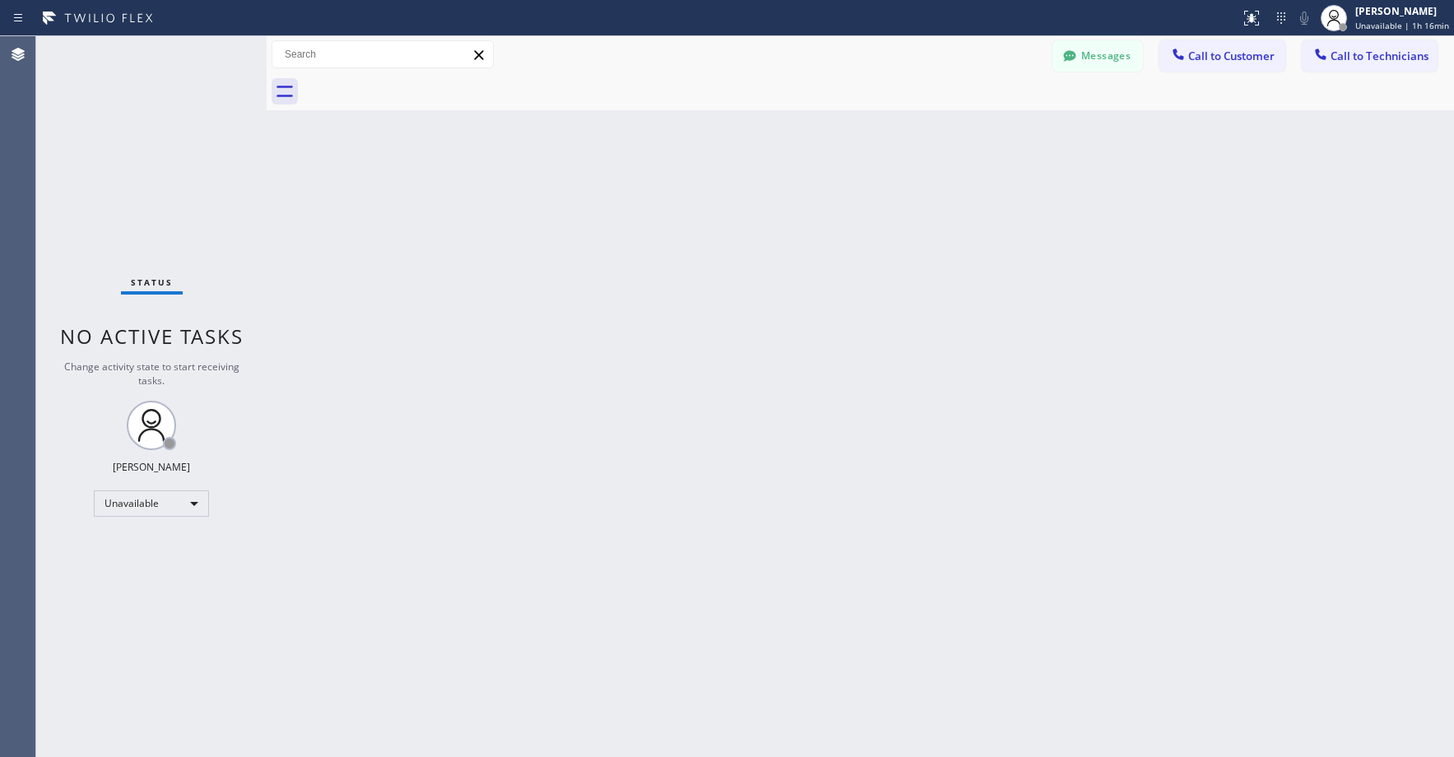
click at [123, 160] on div "Status No active tasks Change activity state to start receiving tasks. [PERSON_…" at bounding box center [151, 396] width 230 height 721
click at [1075, 66] on div at bounding box center [1070, 58] width 20 height 20
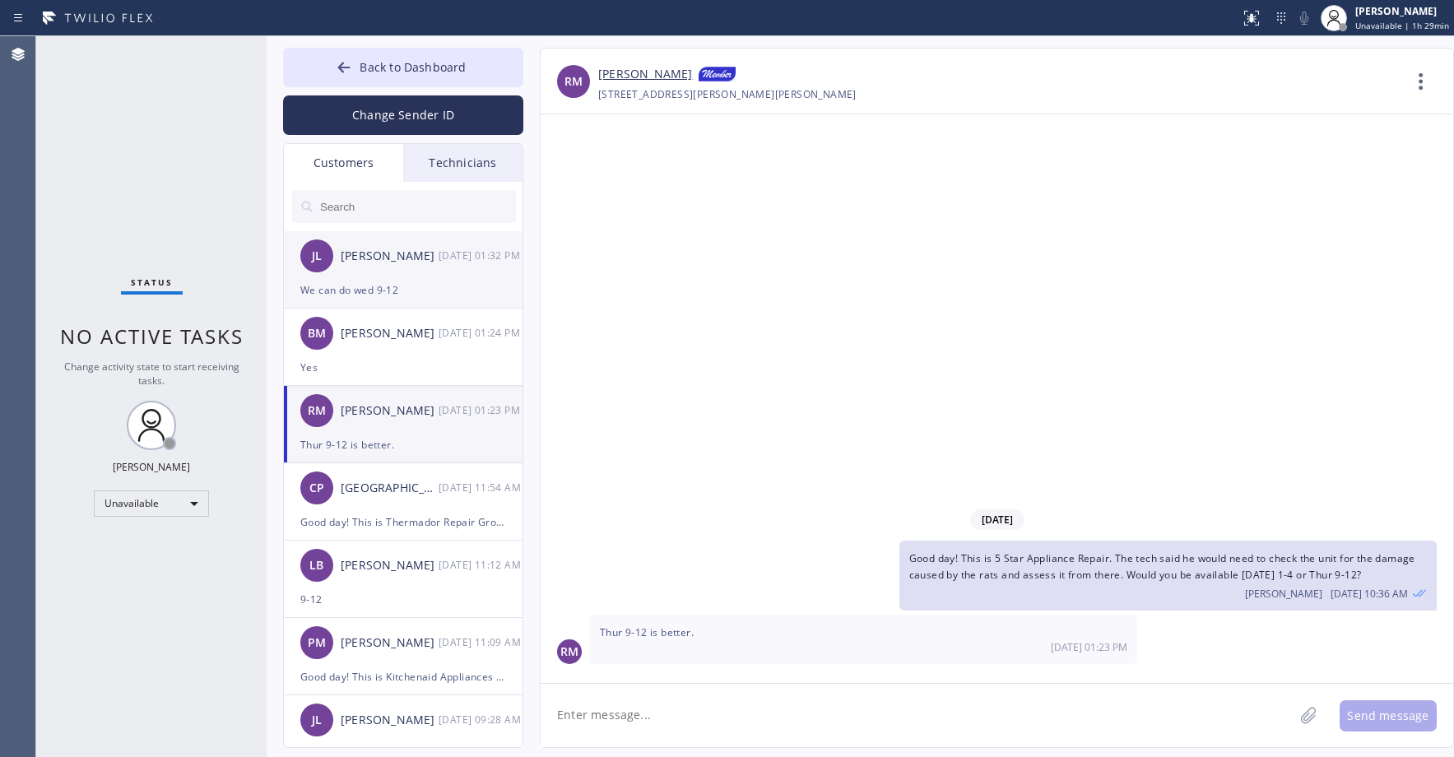
click at [429, 267] on div "[PERSON_NAME] [PERSON_NAME] [DATE] 01:32 PM" at bounding box center [404, 255] width 240 height 49
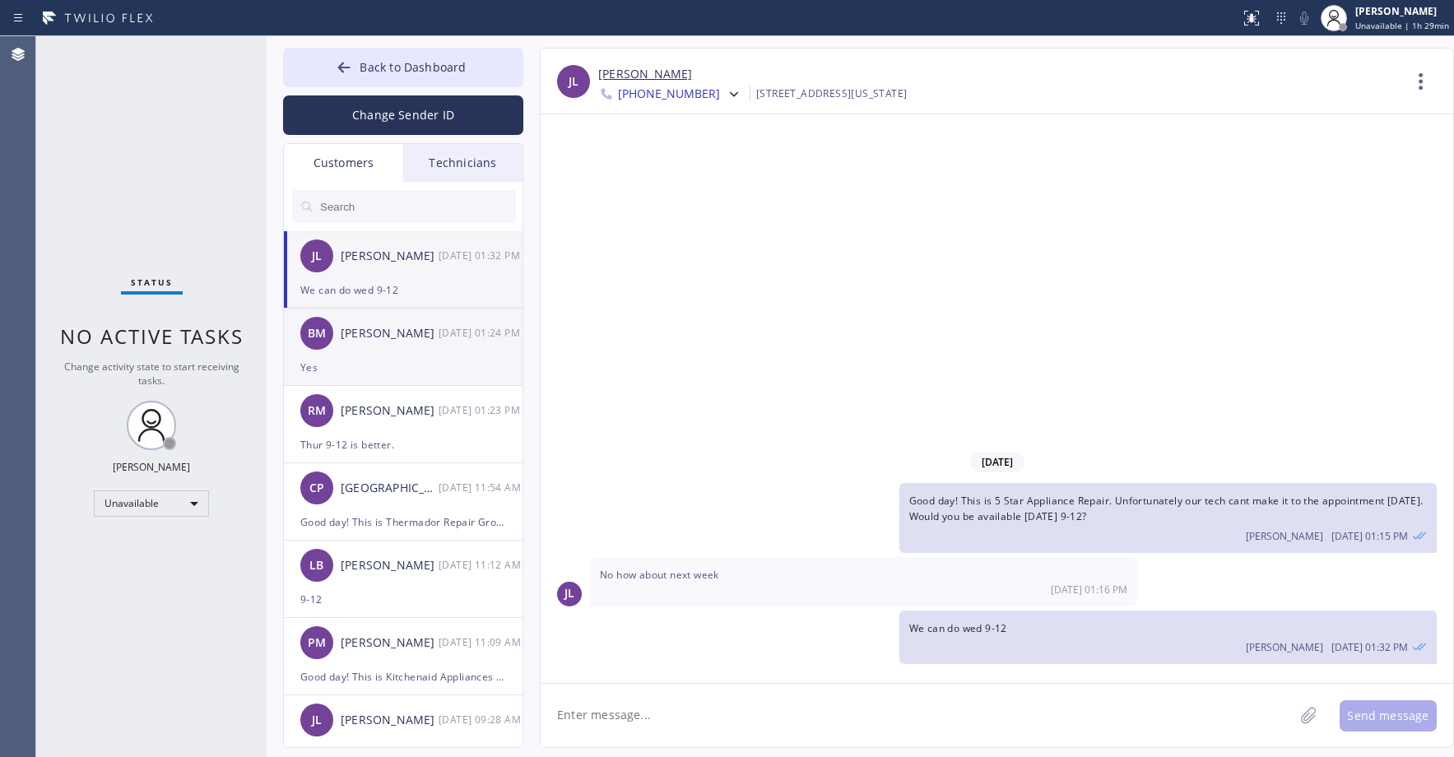
click at [432, 323] on div "BM [PERSON_NAME] [DATE] 01:24 PM" at bounding box center [404, 333] width 240 height 49
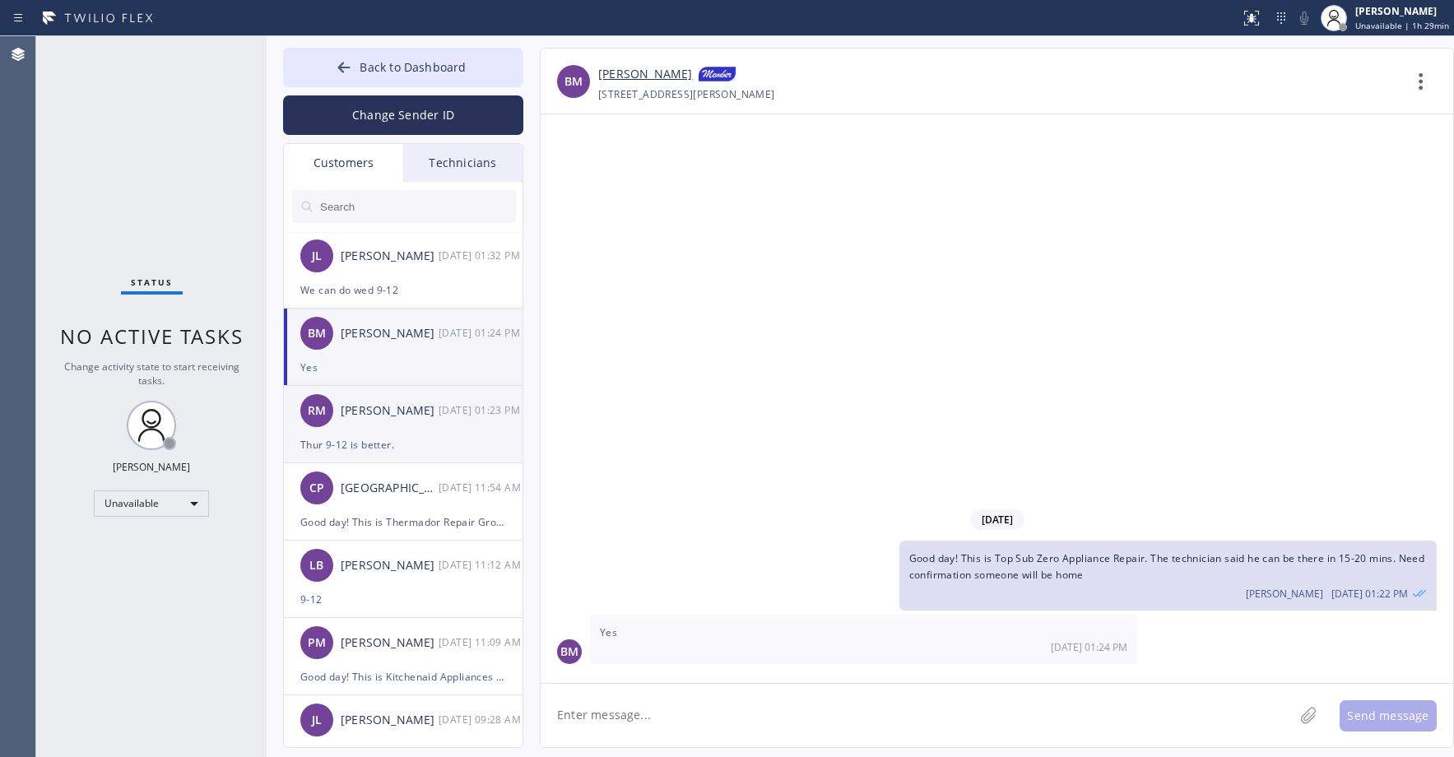
click at [436, 434] on div "RM [PERSON_NAME] [DATE] 01:23 PM" at bounding box center [404, 410] width 240 height 49
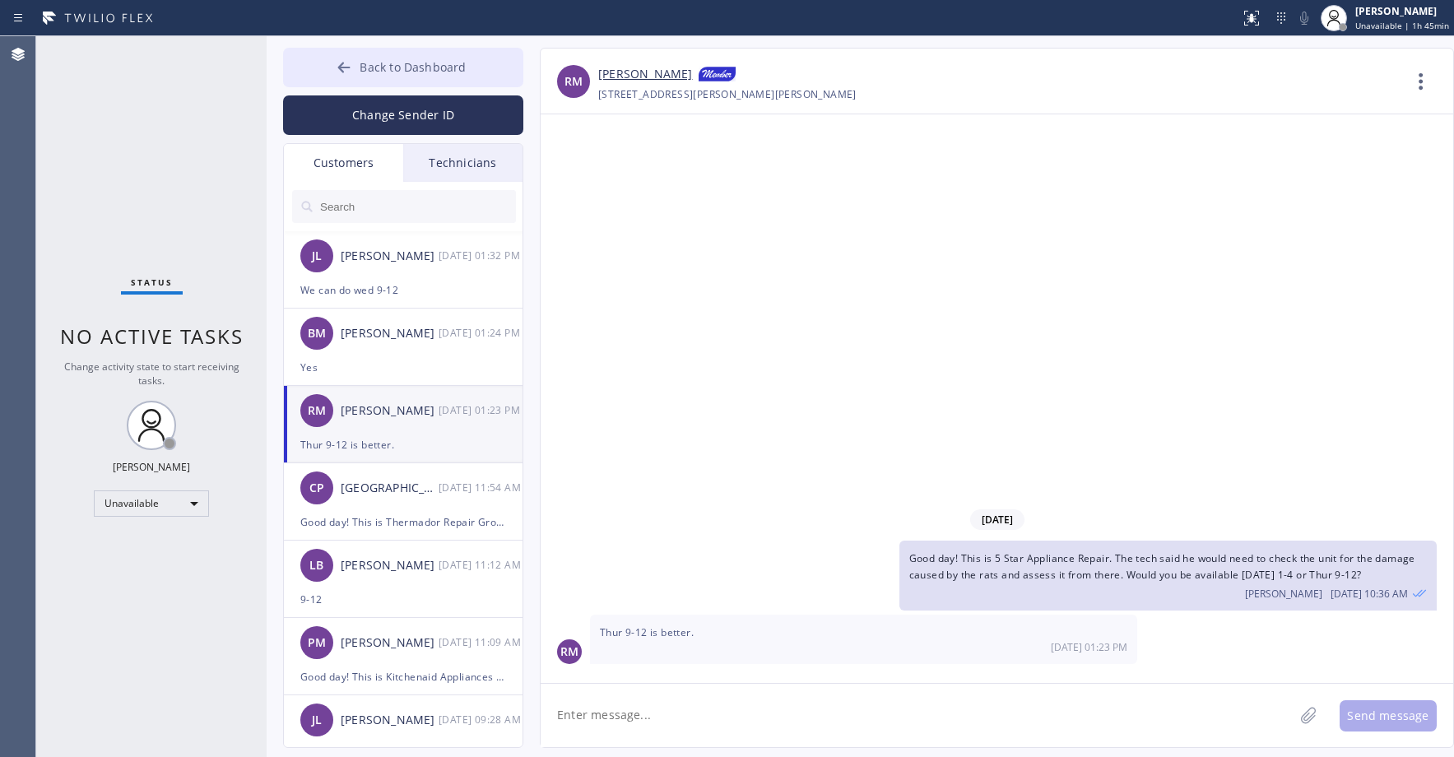
click at [379, 74] on span "Back to Dashboard" at bounding box center [413, 67] width 106 height 16
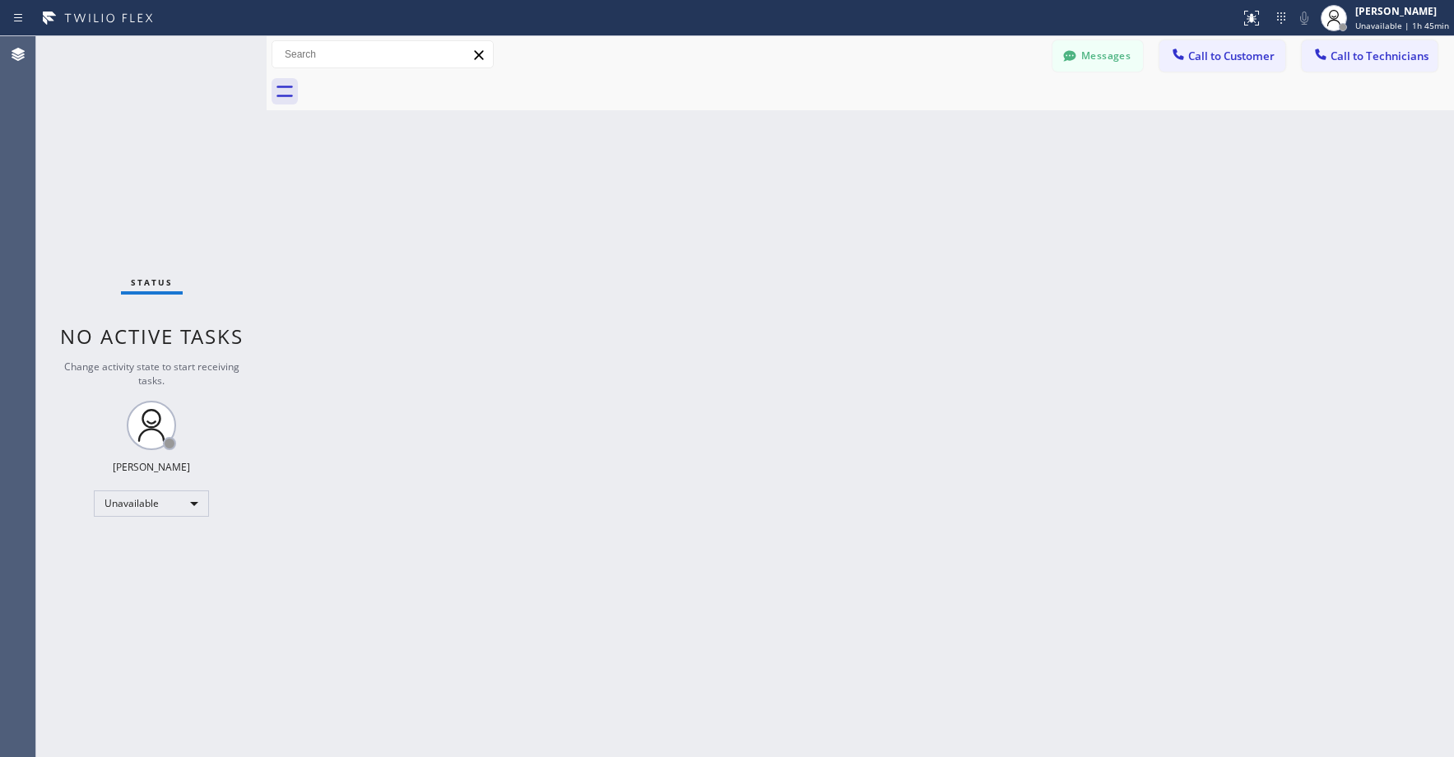
click at [177, 186] on div "Status No active tasks Change activity state to start receiving tasks. [PERSON_…" at bounding box center [151, 396] width 230 height 721
drag, startPoint x: 151, startPoint y: 113, endPoint x: 151, endPoint y: 235, distance: 122.6
click at [151, 115] on div "Status No active tasks Change activity state to start receiving tasks. [PERSON_…" at bounding box center [151, 396] width 230 height 721
click at [135, 500] on div "Unavailable" at bounding box center [151, 504] width 115 height 26
click at [152, 586] on li "Break" at bounding box center [151, 589] width 112 height 20
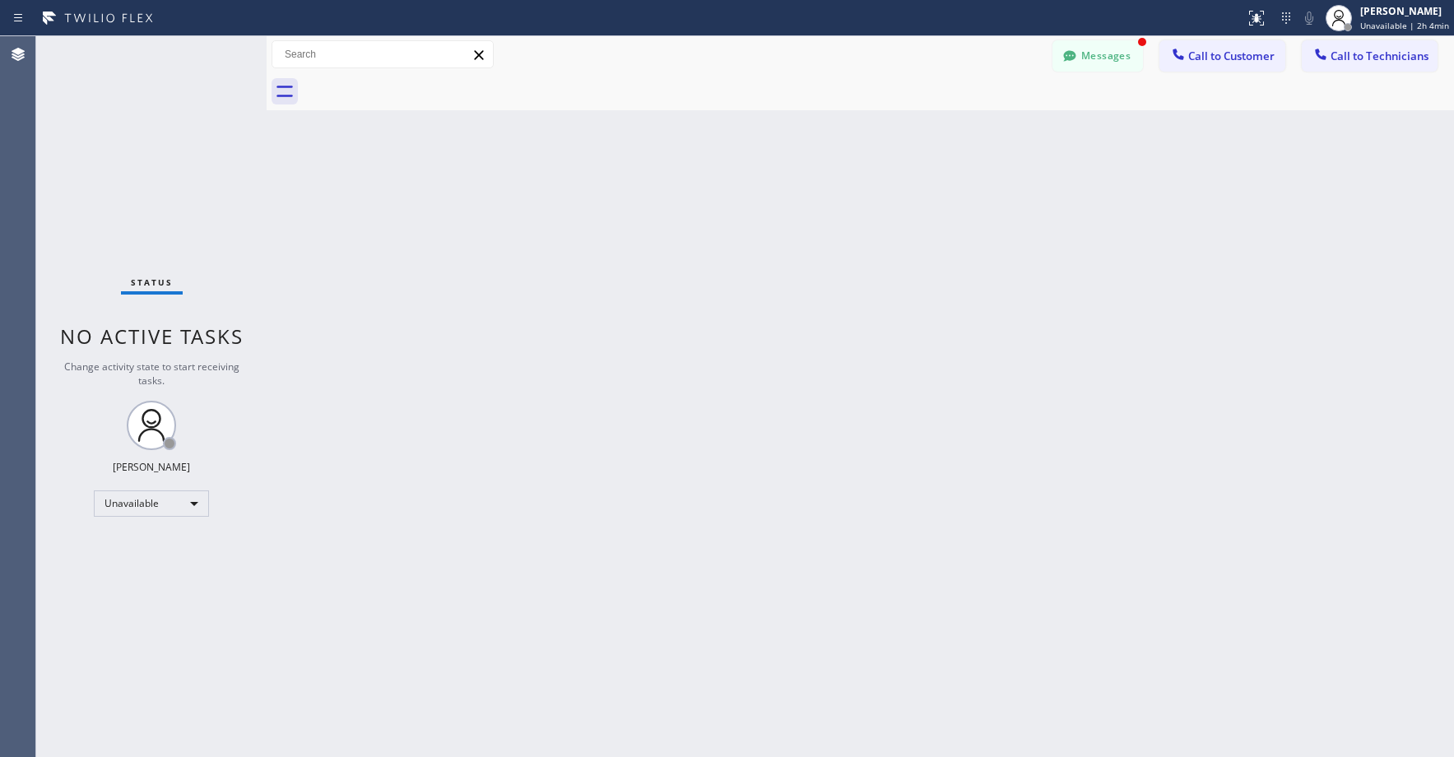
click at [159, 219] on div "Status No active tasks Change activity state to start receiving tasks. [PERSON_…" at bounding box center [151, 396] width 230 height 721
click at [119, 500] on div "Break" at bounding box center [151, 504] width 115 height 26
click at [159, 570] on li "Unavailable" at bounding box center [151, 568] width 112 height 20
click at [123, 119] on div "Status No active tasks Change activity state to start receiving tasks. [PERSON_…" at bounding box center [151, 396] width 230 height 721
click at [1082, 60] on button "Messages" at bounding box center [1098, 55] width 91 height 31
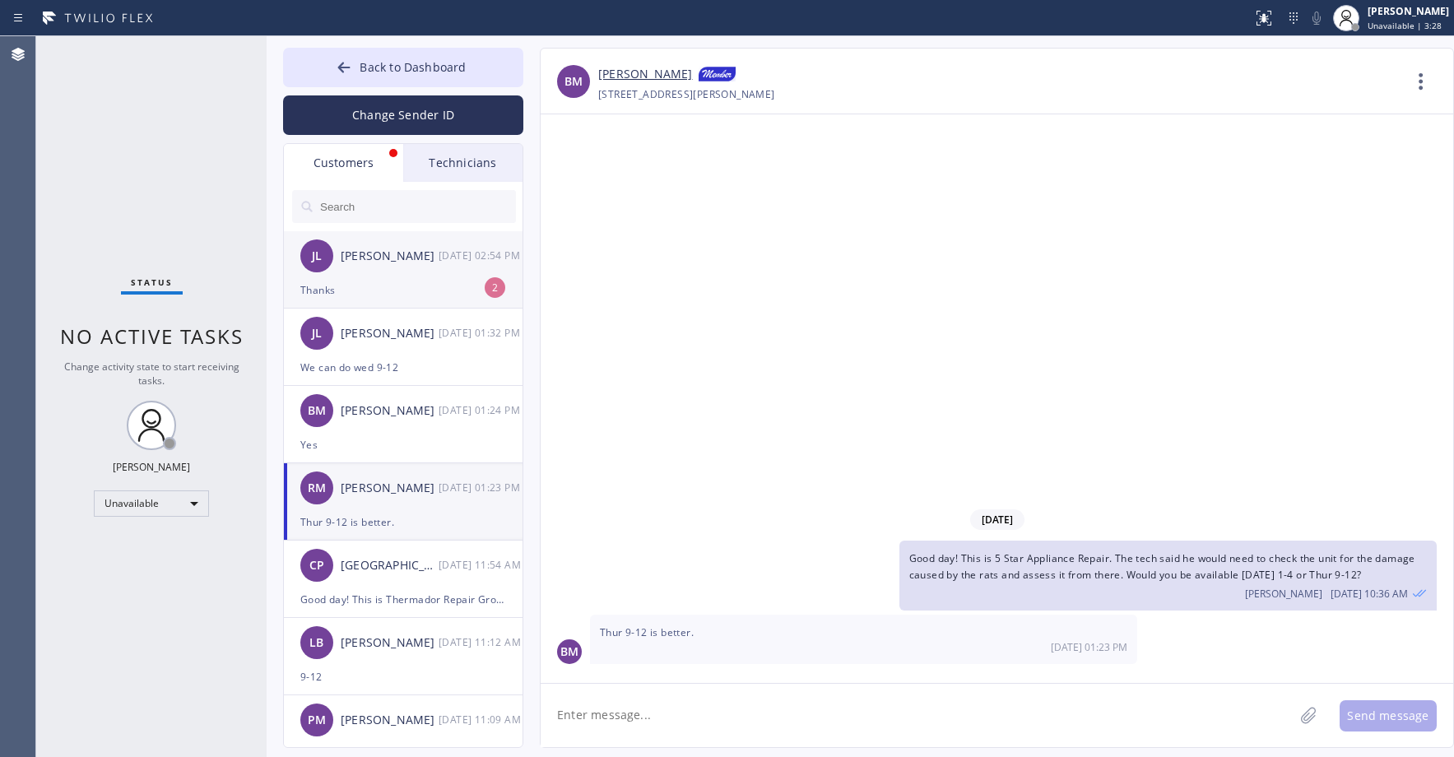
click at [381, 268] on div "[PERSON_NAME] [PERSON_NAME] [DATE] 02:54 PM" at bounding box center [404, 255] width 240 height 49
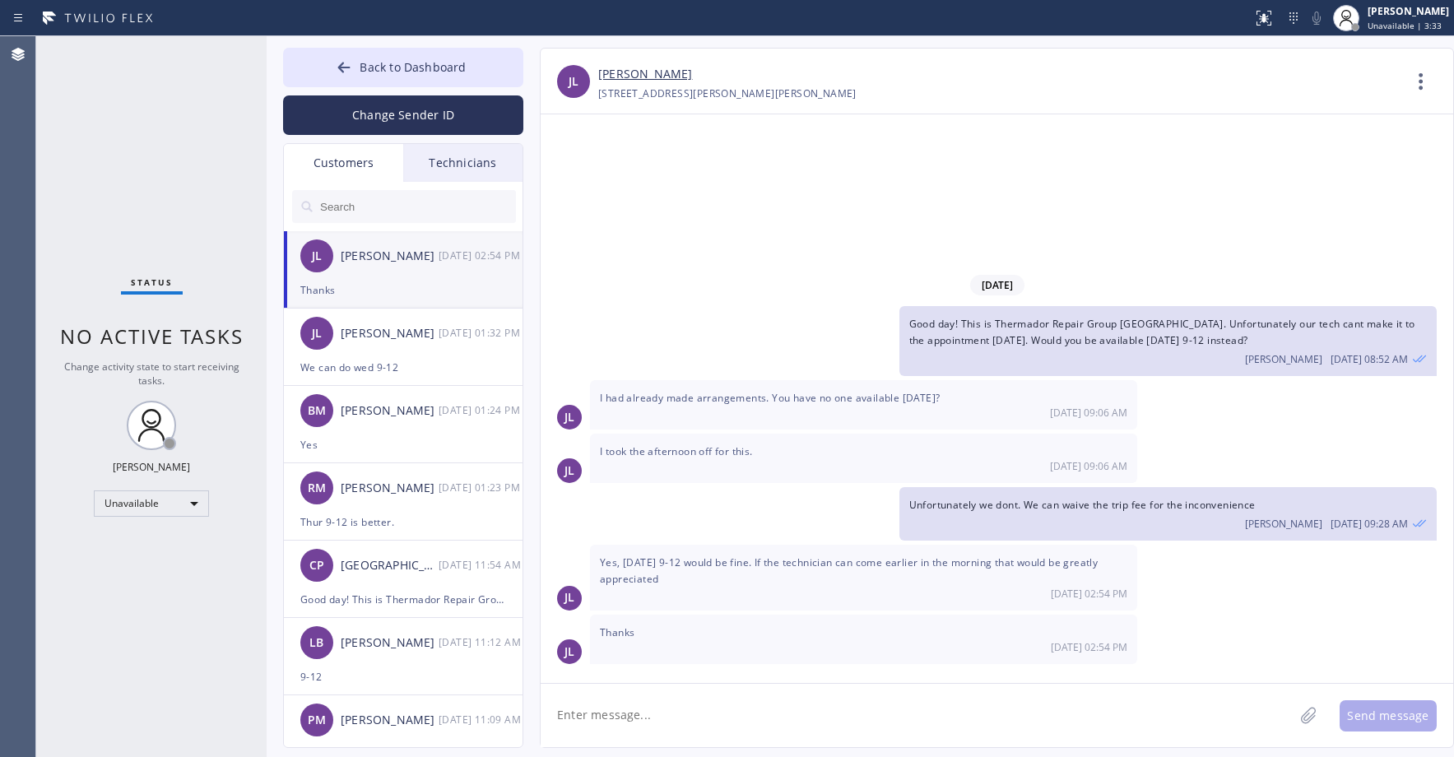
click at [626, 78] on link "[PERSON_NAME]" at bounding box center [645, 74] width 94 height 19
click at [128, 165] on div "Status No active tasks Change activity state to start receiving tasks. [PERSON_…" at bounding box center [151, 396] width 230 height 721
click at [378, 64] on span "Back to Dashboard" at bounding box center [413, 67] width 106 height 16
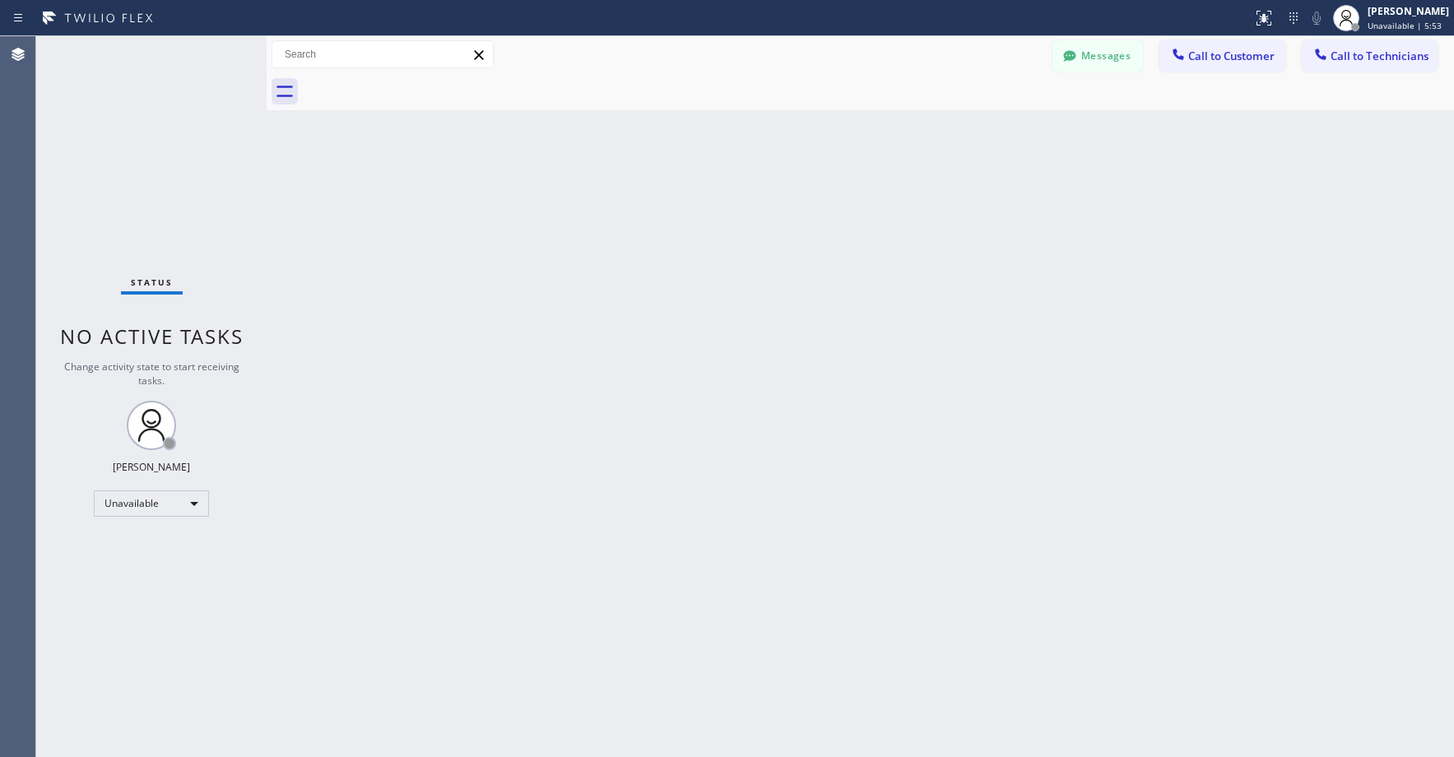
click at [150, 169] on div "Status No active tasks Change activity state to start receiving tasks. [PERSON_…" at bounding box center [151, 396] width 230 height 721
click at [161, 179] on div "Status No active tasks Change activity state to start receiving tasks. [PERSON_…" at bounding box center [151, 396] width 230 height 721
drag, startPoint x: 97, startPoint y: 137, endPoint x: 77, endPoint y: 463, distance: 326.6
click at [97, 138] on div "Status No active tasks Change activity state to start receiving tasks. [PERSON_…" at bounding box center [151, 396] width 230 height 721
